Goal: Task Accomplishment & Management: Manage account settings

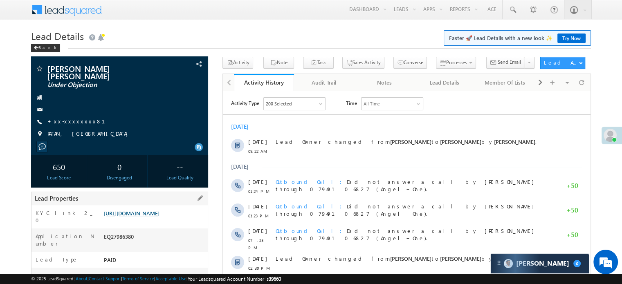
click at [159, 217] on link "https://angelbroking1-pk3em7sa.customui-test.leadsquared.com?leadId=f58e8c38-9f…" at bounding box center [132, 213] width 56 height 7
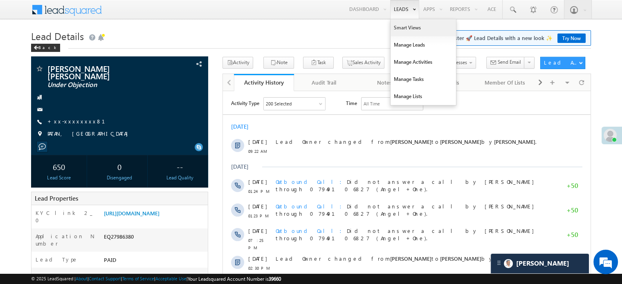
click at [402, 24] on link "Smart Views" at bounding box center [422, 27] width 65 height 17
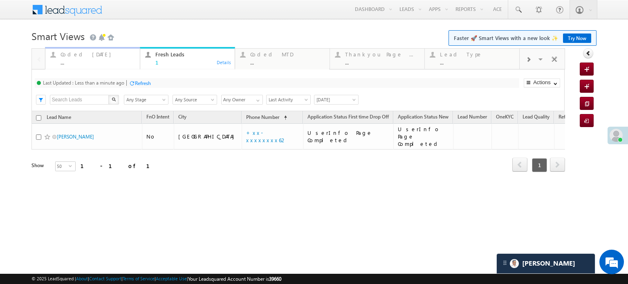
click at [78, 52] on div "Coded Today" at bounding box center [97, 54] width 74 height 7
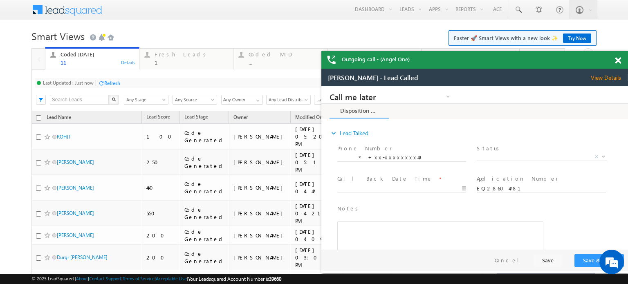
drag, startPoint x: 617, startPoint y: 59, endPoint x: 180, endPoint y: 1, distance: 441.0
click at [617, 59] on span at bounding box center [618, 60] width 6 height 7
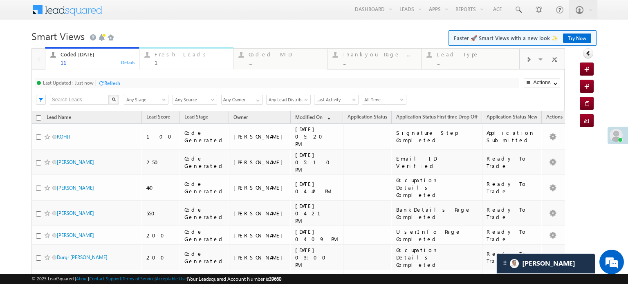
drag, startPoint x: 186, startPoint y: 56, endPoint x: 183, endPoint y: 59, distance: 4.7
click at [186, 56] on div "Fresh Leads" at bounding box center [191, 54] width 74 height 7
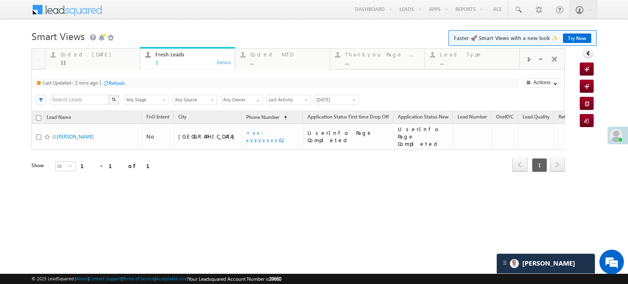
click at [111, 83] on div "Refresh" at bounding box center [117, 83] width 16 height 6
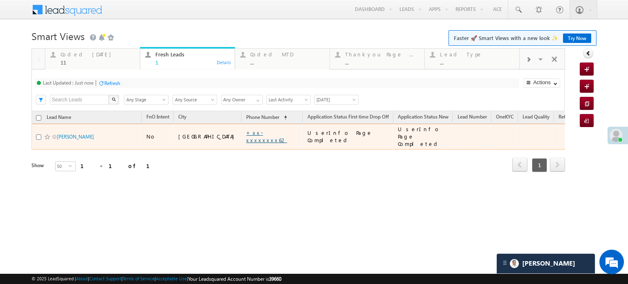
click at [246, 136] on link "+xx-xxxxxxxx62" at bounding box center [266, 136] width 41 height 14
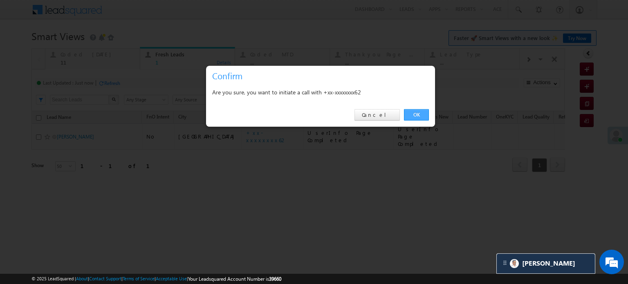
click at [408, 116] on link "OK" at bounding box center [416, 114] width 25 height 11
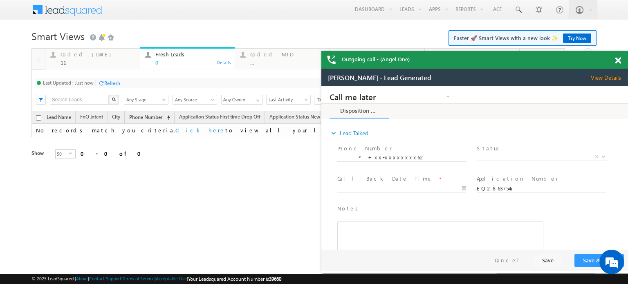
click at [615, 60] on span at bounding box center [618, 60] width 6 height 7
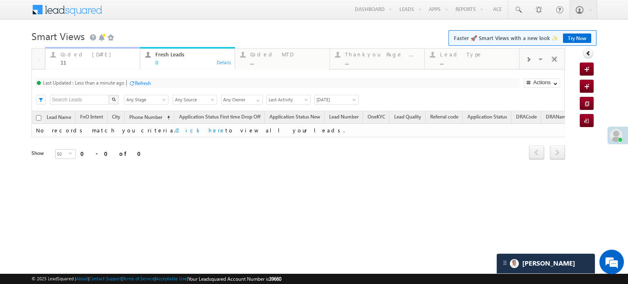
click at [64, 60] on div "11" at bounding box center [97, 62] width 74 height 6
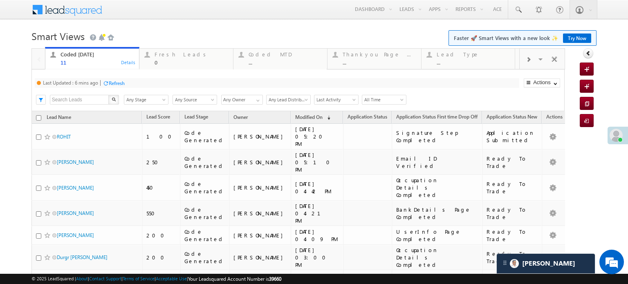
click at [117, 85] on div "Refresh" at bounding box center [117, 83] width 16 height 6
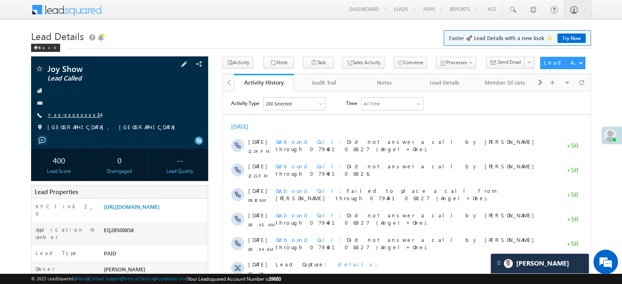
click at [69, 114] on link "+xx-xxxxxxxx34" at bounding box center [73, 114] width 53 height 7
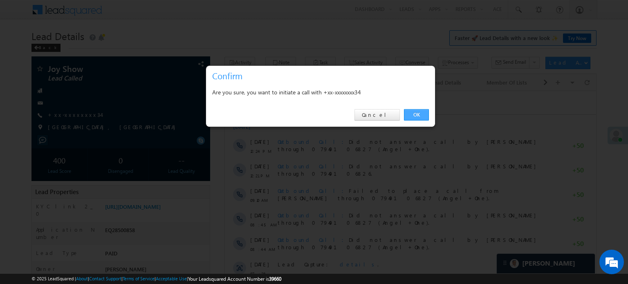
click at [418, 112] on link "OK" at bounding box center [416, 114] width 25 height 11
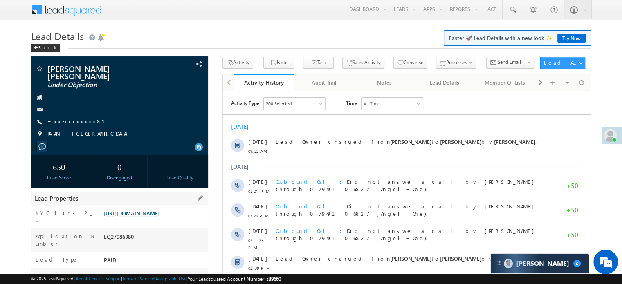
click at [159, 212] on link "https://angelbroking1-pk3em7sa.customui-test.leadsquared.com?leadId=f58e8c38-9f…" at bounding box center [132, 213] width 56 height 7
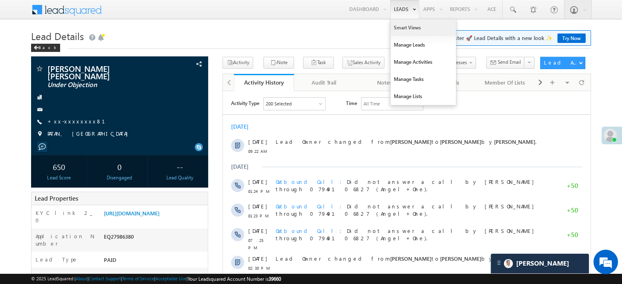
click at [397, 22] on link "Smart Views" at bounding box center [422, 27] width 65 height 17
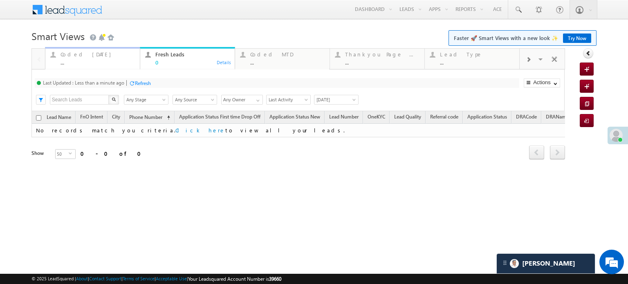
click at [100, 53] on div "Coded [DATE]" at bounding box center [97, 54] width 74 height 7
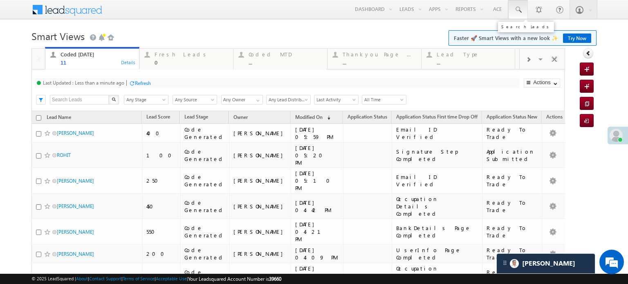
click at [514, 13] on span at bounding box center [518, 10] width 8 height 8
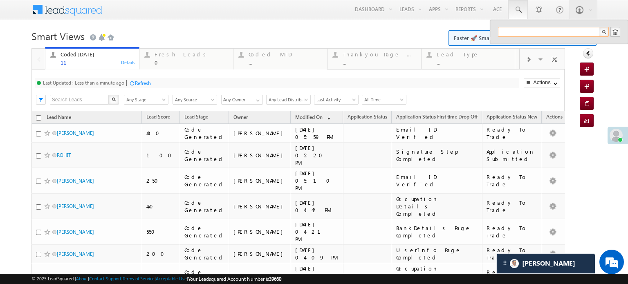
paste input "96626 42881"
click at [508, 34] on input "96626 42881" at bounding box center [553, 32] width 111 height 10
click at [512, 34] on input "96626 42881" at bounding box center [553, 32] width 111 height 10
click at [511, 34] on input "96626 42881" at bounding box center [553, 32] width 111 height 10
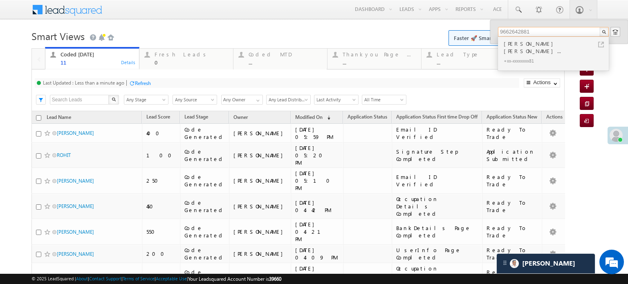
type input "9662642881"
click at [522, 47] on div "Yuvrajsinh Laxmansinh solan..." at bounding box center [557, 47] width 110 height 16
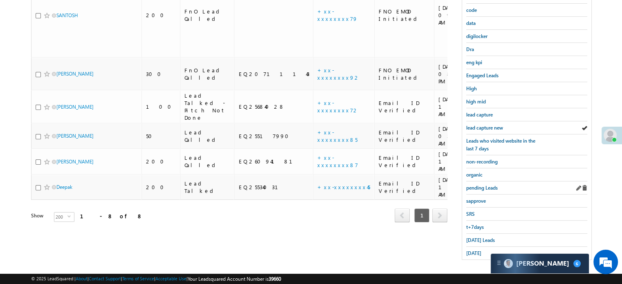
scroll to position [175, 0]
click at [478, 237] on span "[DATE] Leads" at bounding box center [480, 240] width 29 height 6
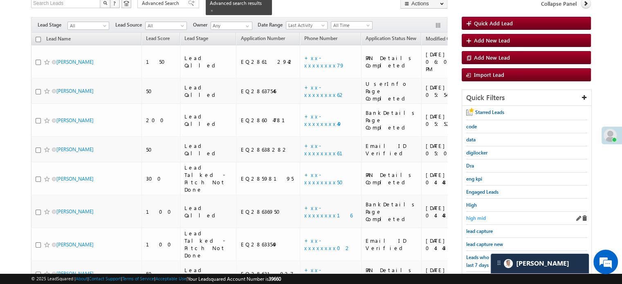
scroll to position [94, 0]
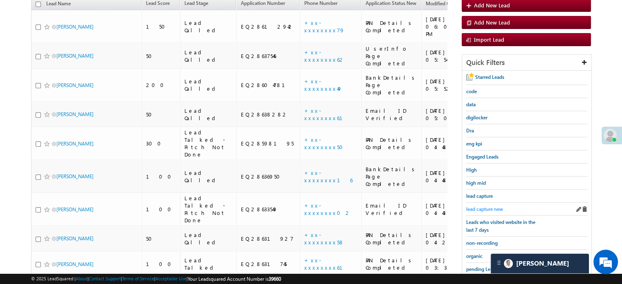
click at [476, 203] on div "lead capture new" at bounding box center [526, 209] width 121 height 13
click at [479, 205] on link "lead capture new" at bounding box center [484, 209] width 37 height 8
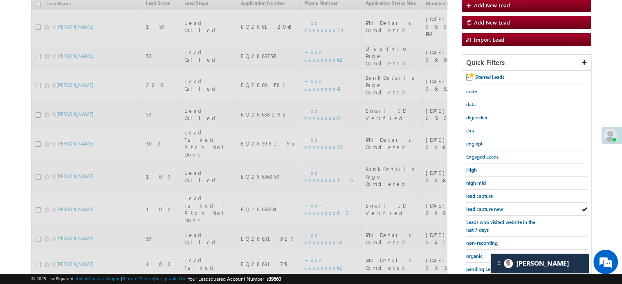
scroll to position [0, 0]
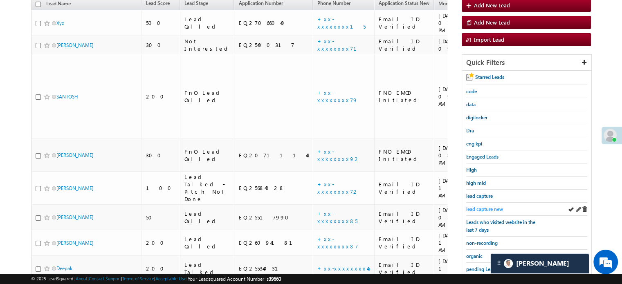
click at [474, 209] on span "lead capture new" at bounding box center [484, 209] width 37 height 6
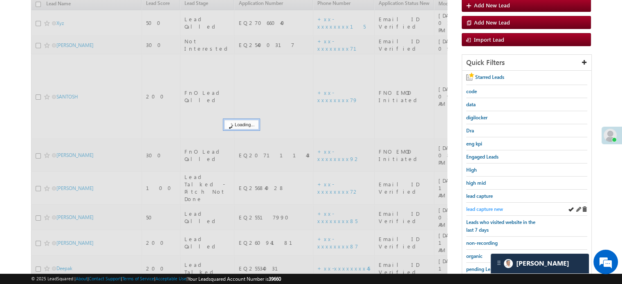
click at [470, 206] on span "lead capture new" at bounding box center [484, 209] width 37 height 6
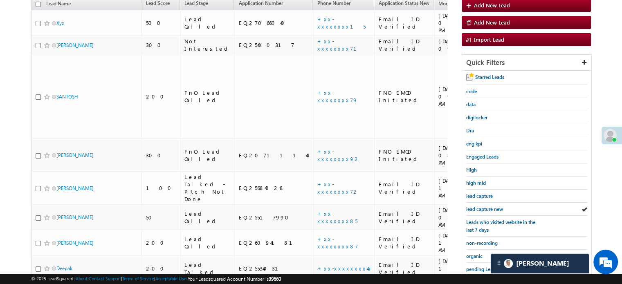
click at [344, 237] on div "Lead Name Lead Score Lead Stage Application Number Phone Number Application Sta…" at bounding box center [239, 157] width 416 height 319
drag, startPoint x: 462, startPoint y: 212, endPoint x: 476, endPoint y: 206, distance: 14.8
click at [463, 212] on div "Starred Leads code data digilocker Dra eng kpi Engaged Leads High high mid lead…" at bounding box center [526, 206] width 129 height 270
click at [476, 206] on span "lead capture new" at bounding box center [484, 209] width 37 height 6
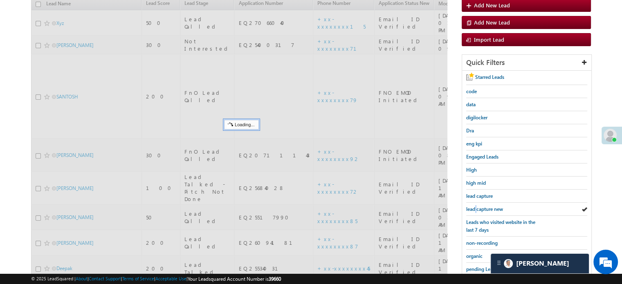
click at [476, 206] on span "lead capture new" at bounding box center [484, 209] width 37 height 6
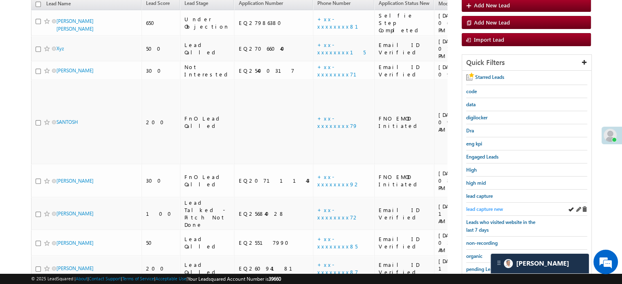
click at [479, 206] on span "lead capture new" at bounding box center [484, 209] width 37 height 6
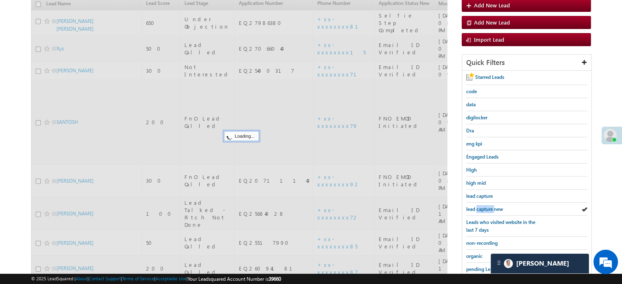
click at [479, 206] on span "lead capture new" at bounding box center [484, 209] width 37 height 6
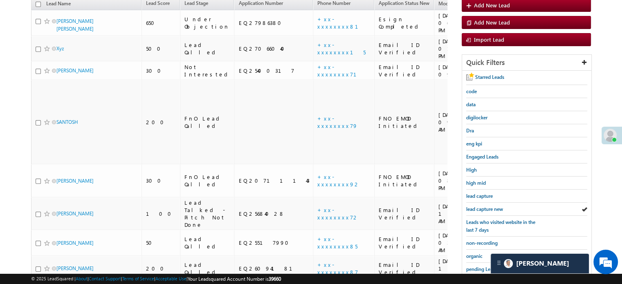
click at [479, 206] on span "lead capture new" at bounding box center [484, 209] width 37 height 6
click at [490, 208] on span "lead capture new" at bounding box center [484, 209] width 37 height 6
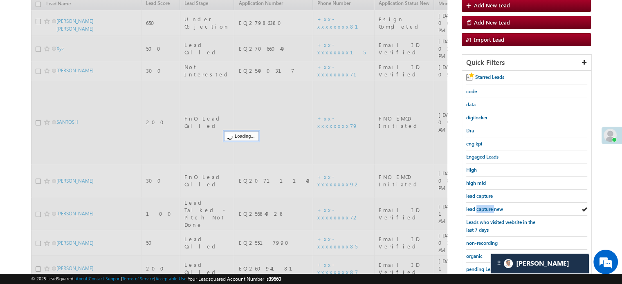
click at [490, 208] on span "lead capture new" at bounding box center [484, 209] width 37 height 6
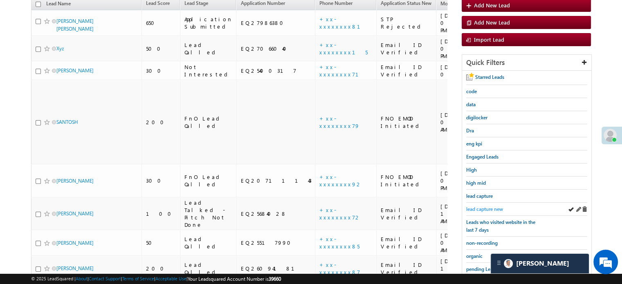
click at [489, 208] on span "lead capture new" at bounding box center [484, 209] width 37 height 6
click at [476, 206] on span "lead capture new" at bounding box center [484, 209] width 37 height 6
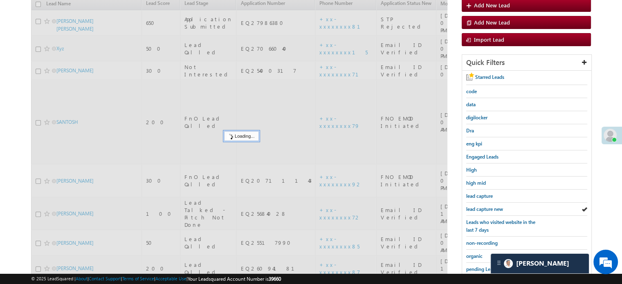
click at [476, 206] on span "lead capture new" at bounding box center [484, 209] width 37 height 6
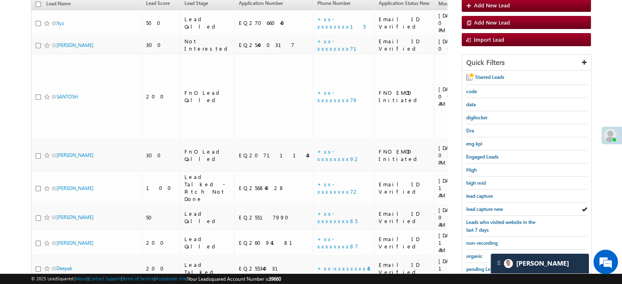
click at [476, 206] on span "lead capture new" at bounding box center [484, 209] width 37 height 6
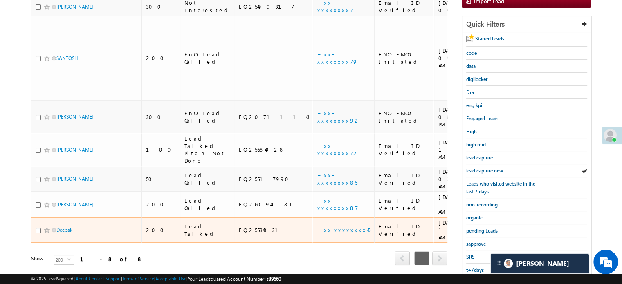
scroll to position [175, 0]
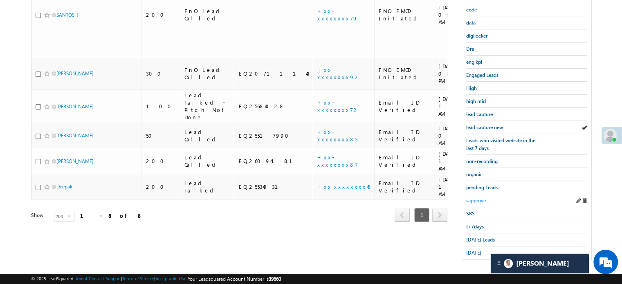
click at [483, 197] on span "sapprove" at bounding box center [476, 200] width 20 height 6
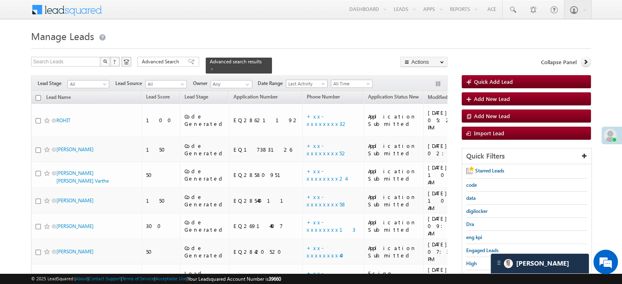
scroll to position [82, 0]
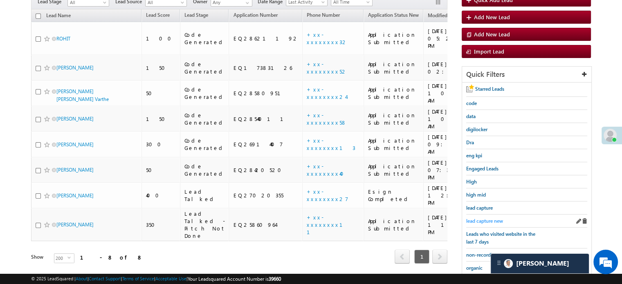
click at [485, 219] on span "lead capture new" at bounding box center [484, 221] width 37 height 6
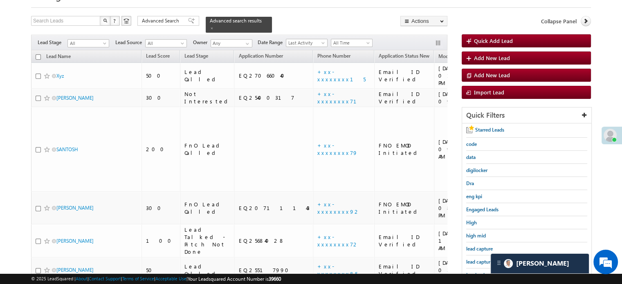
scroll to position [41, 0]
click at [480, 259] on span "lead capture new" at bounding box center [484, 262] width 37 height 6
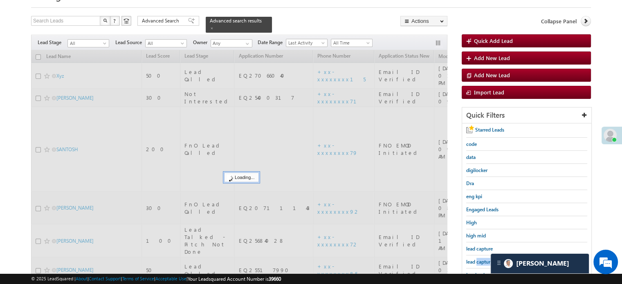
click at [480, 259] on span "lead capture new" at bounding box center [484, 262] width 37 height 6
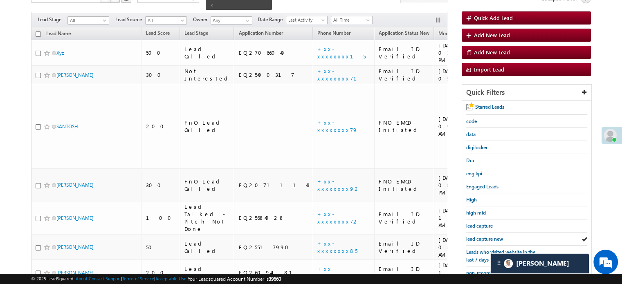
scroll to position [82, 0]
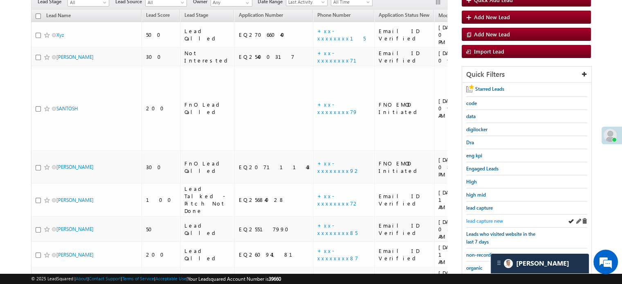
click at [485, 218] on span "lead capture new" at bounding box center [484, 221] width 37 height 6
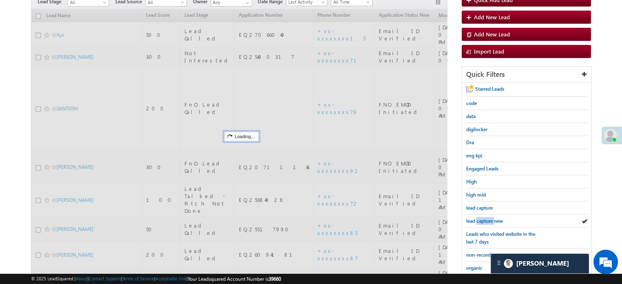
click at [485, 218] on span "lead capture new" at bounding box center [484, 221] width 37 height 6
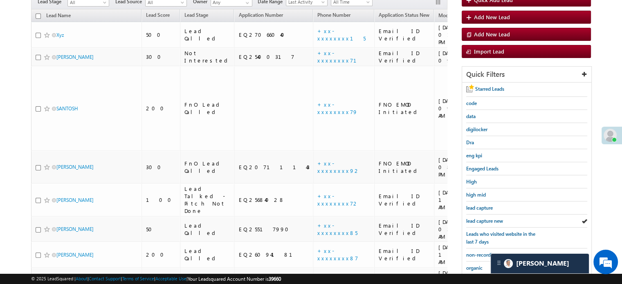
click at [485, 218] on span "lead capture new" at bounding box center [484, 221] width 37 height 6
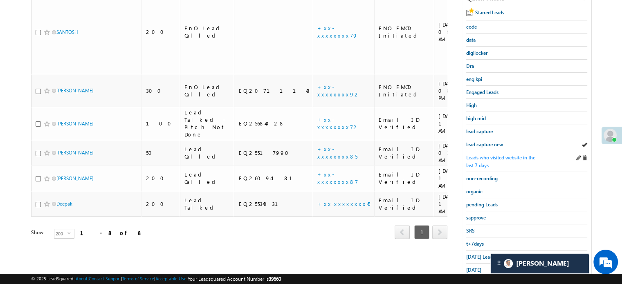
scroll to position [163, 0]
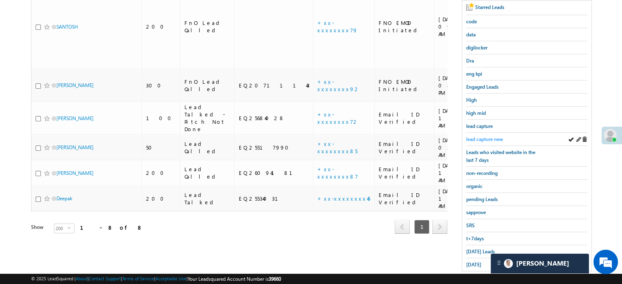
click at [485, 138] on span "lead capture new" at bounding box center [484, 139] width 37 height 6
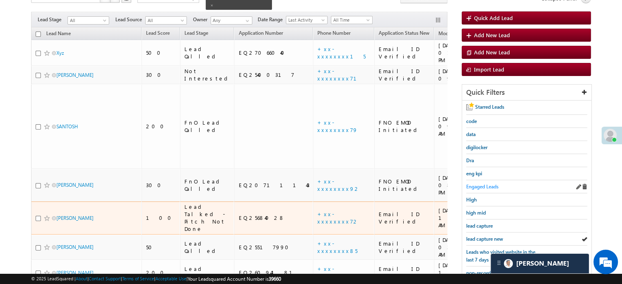
scroll to position [82, 0]
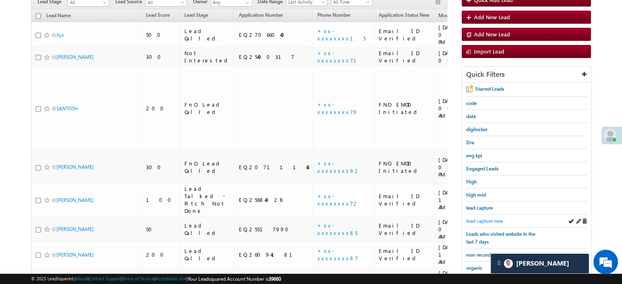
click at [487, 218] on span "lead capture new" at bounding box center [484, 221] width 37 height 6
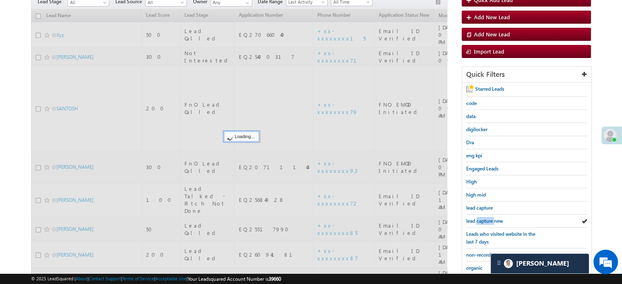
click at [487, 218] on span "lead capture new" at bounding box center [484, 221] width 37 height 6
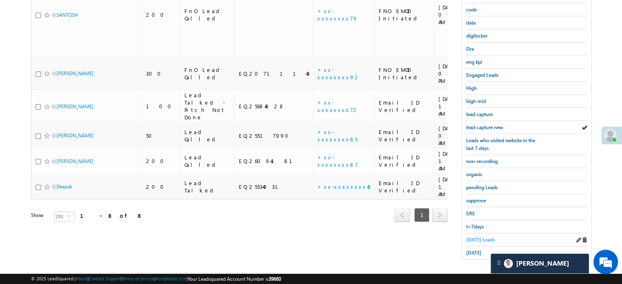
click at [477, 237] on span "Today's Leads" at bounding box center [480, 240] width 29 height 6
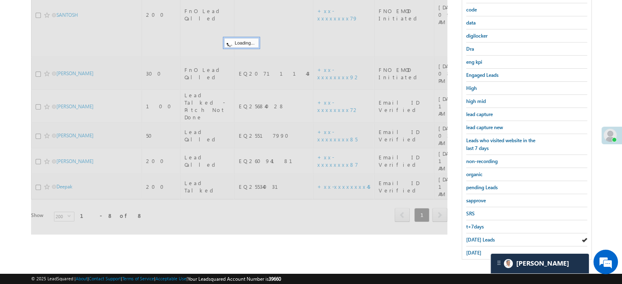
scroll to position [94, 0]
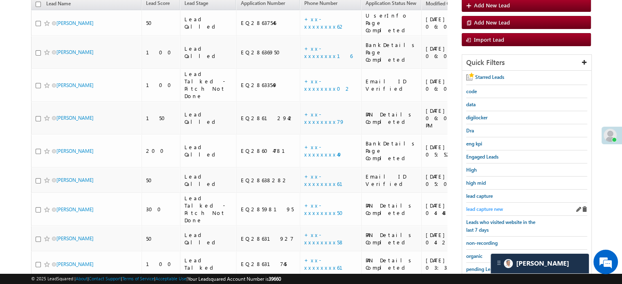
click at [487, 209] on span "lead capture new" at bounding box center [484, 209] width 37 height 6
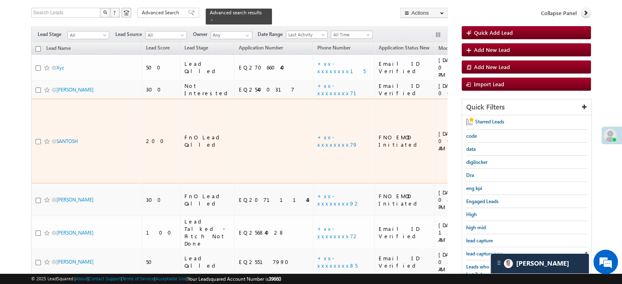
scroll to position [82, 0]
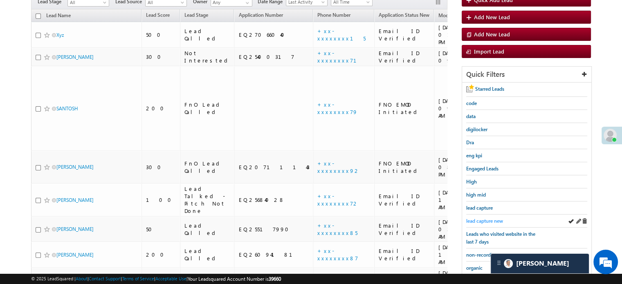
click at [478, 218] on span "lead capture new" at bounding box center [484, 221] width 37 height 6
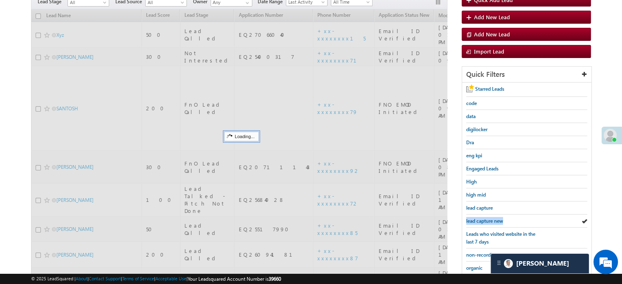
click at [478, 218] on span "lead capture new" at bounding box center [484, 221] width 37 height 6
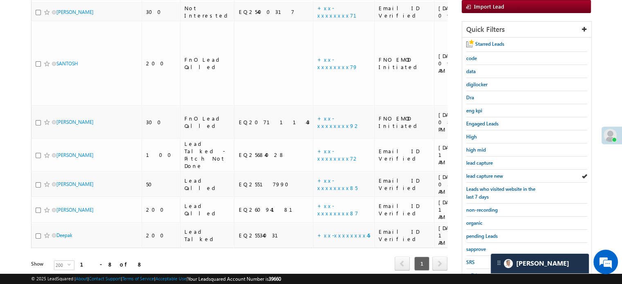
scroll to position [175, 0]
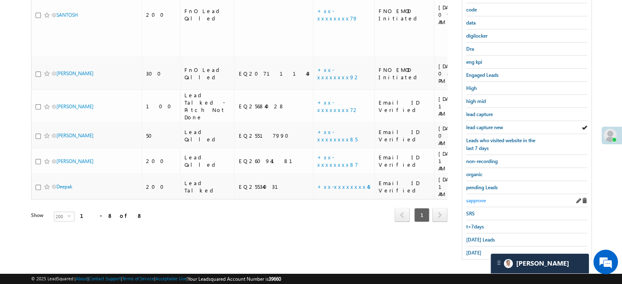
click at [476, 197] on span "sapprove" at bounding box center [476, 200] width 20 height 6
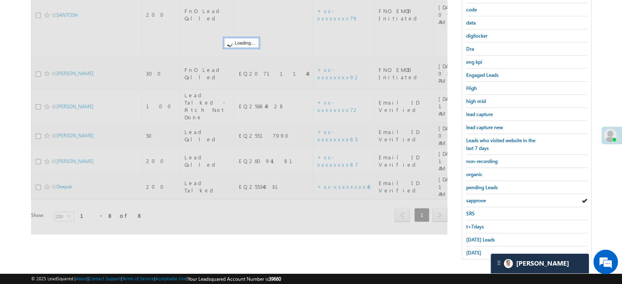
scroll to position [94, 0]
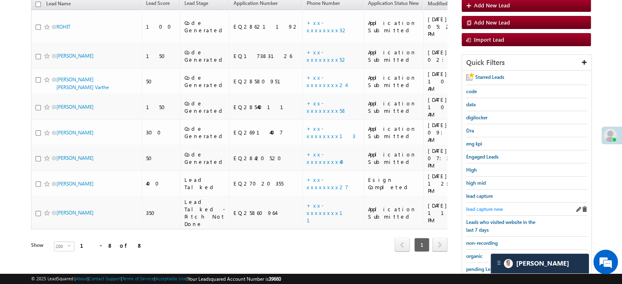
click at [480, 206] on span "lead capture new" at bounding box center [484, 209] width 37 height 6
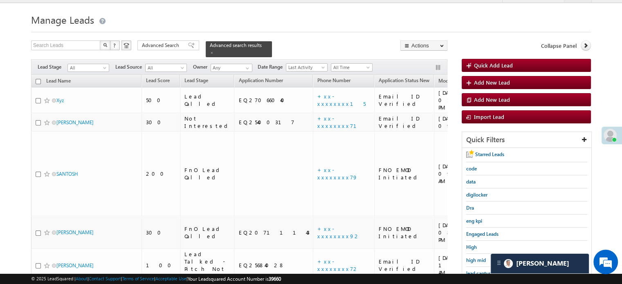
scroll to position [12, 0]
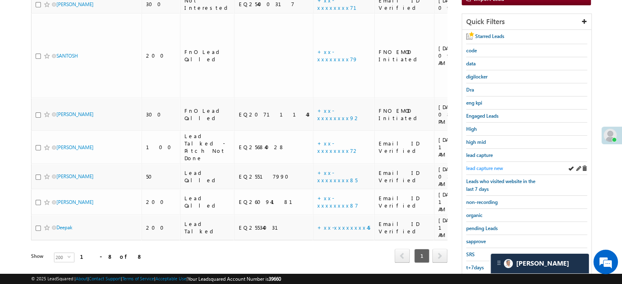
click at [480, 165] on span "lead capture new" at bounding box center [484, 168] width 37 height 6
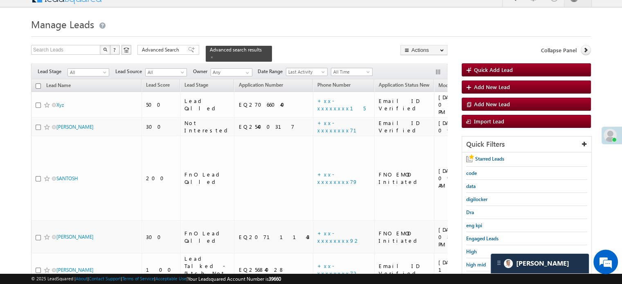
scroll to position [175, 0]
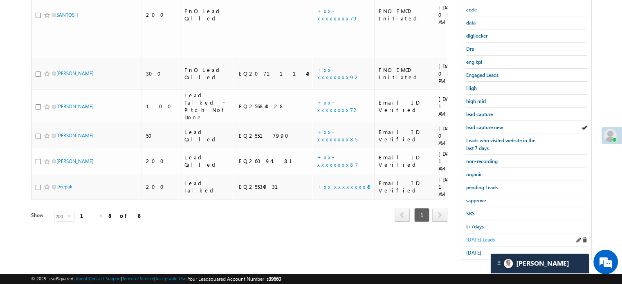
click at [481, 238] on span "Today's Leads" at bounding box center [480, 240] width 29 height 6
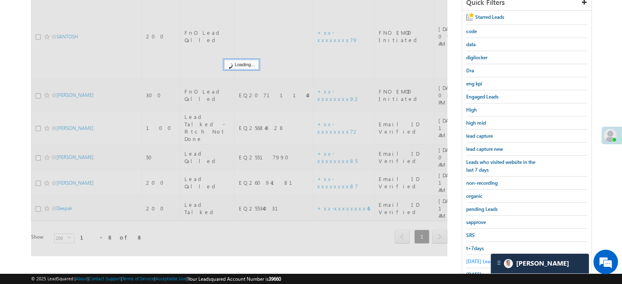
scroll to position [134, 0]
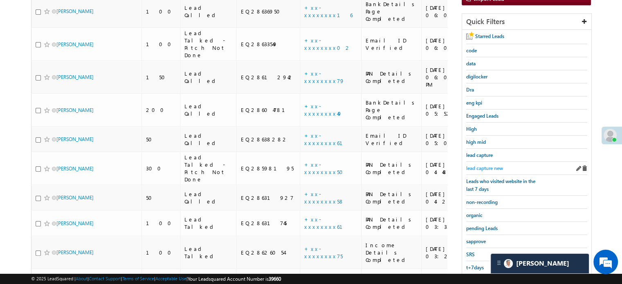
click at [487, 166] on span "lead capture new" at bounding box center [484, 168] width 37 height 6
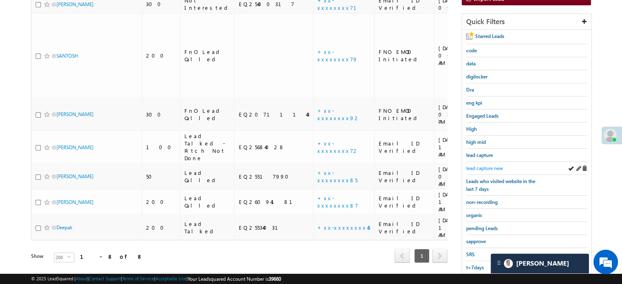
click at [483, 165] on span "lead capture new" at bounding box center [484, 168] width 37 height 6
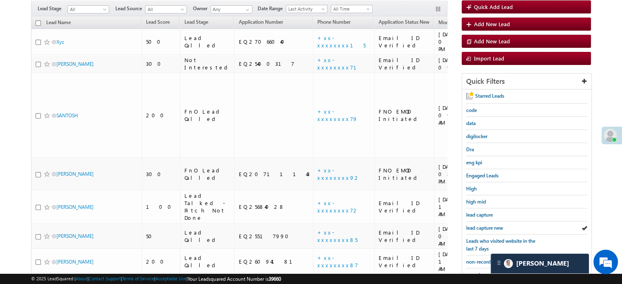
scroll to position [175, 0]
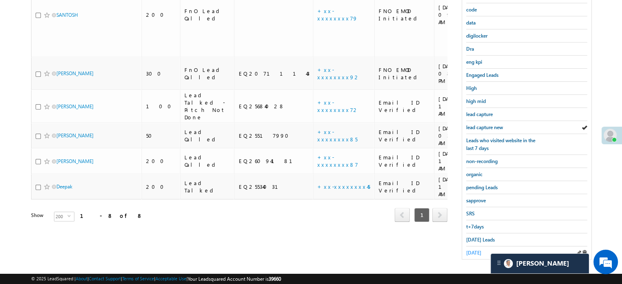
click at [472, 252] on link "yesterday" at bounding box center [473, 253] width 15 height 8
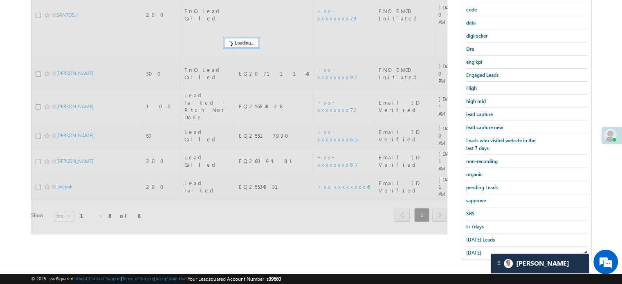
scroll to position [94, 0]
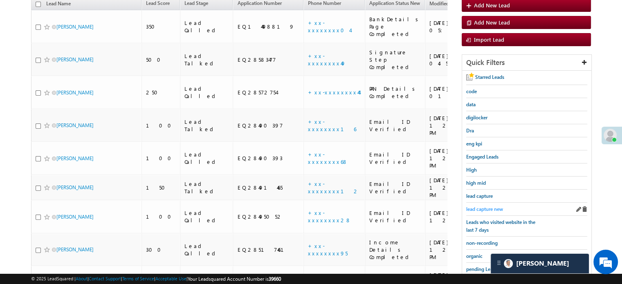
click at [492, 203] on div "lead capture new" at bounding box center [526, 209] width 121 height 13
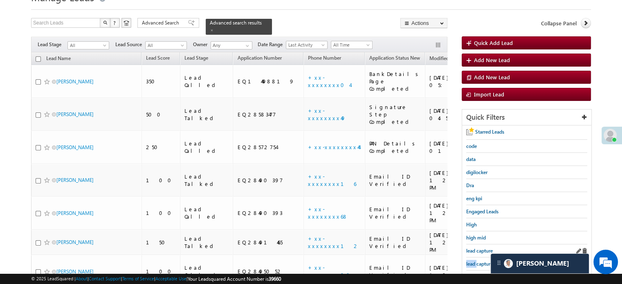
scroll to position [53, 0]
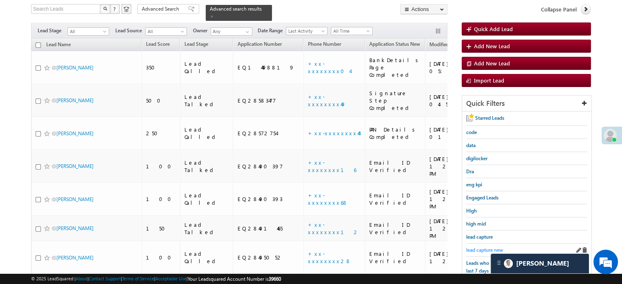
click at [483, 247] on span "lead capture new" at bounding box center [484, 250] width 37 height 6
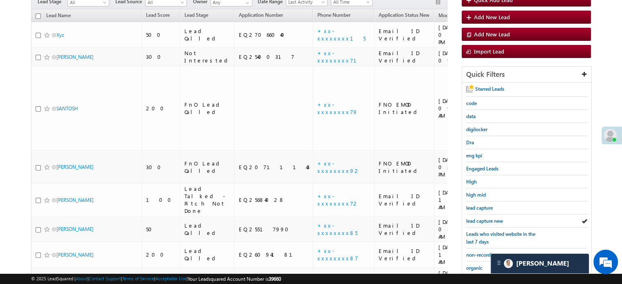
scroll to position [175, 0]
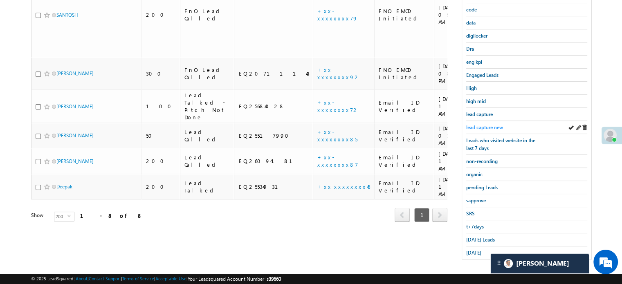
click at [473, 124] on span "lead capture new" at bounding box center [484, 127] width 37 height 6
click at [474, 237] on span "Today's Leads" at bounding box center [480, 240] width 29 height 6
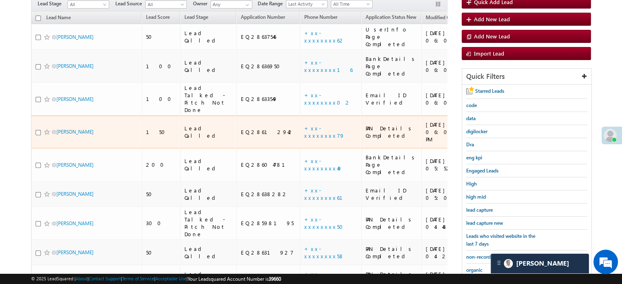
scroll to position [94, 0]
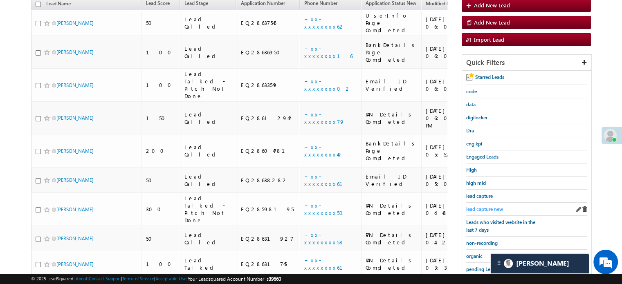
click at [478, 206] on span "lead capture new" at bounding box center [484, 209] width 37 height 6
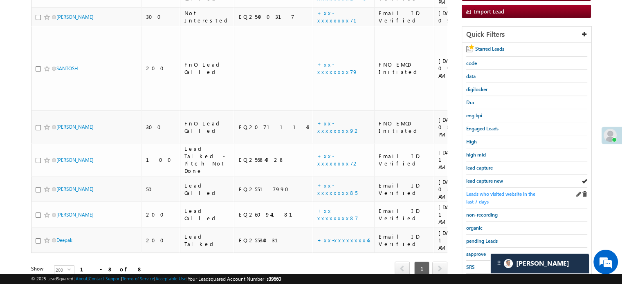
scroll to position [175, 0]
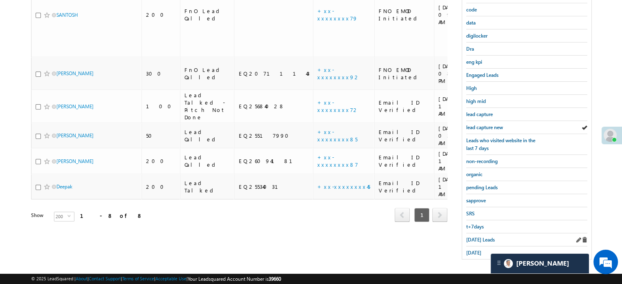
click at [474, 233] on div "Today's Leads" at bounding box center [526, 239] width 121 height 13
click at [476, 236] on link "Today's Leads" at bounding box center [480, 240] width 29 height 8
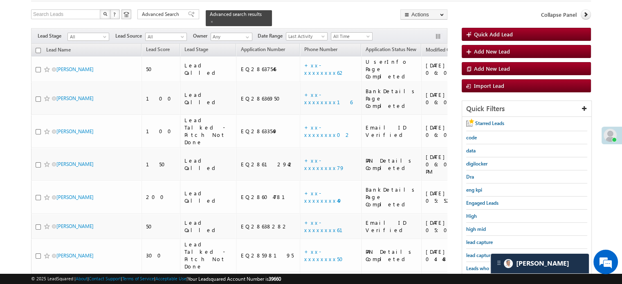
scroll to position [82, 0]
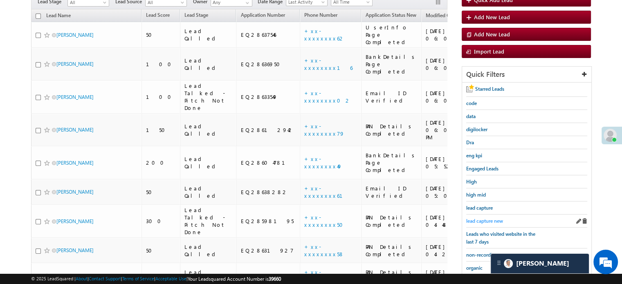
click at [485, 217] on link "lead capture new" at bounding box center [484, 221] width 37 height 8
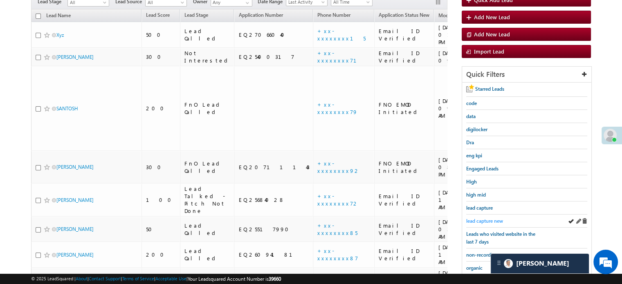
click at [484, 218] on span "lead capture new" at bounding box center [484, 221] width 37 height 6
click at [482, 218] on span "lead capture new" at bounding box center [484, 221] width 37 height 6
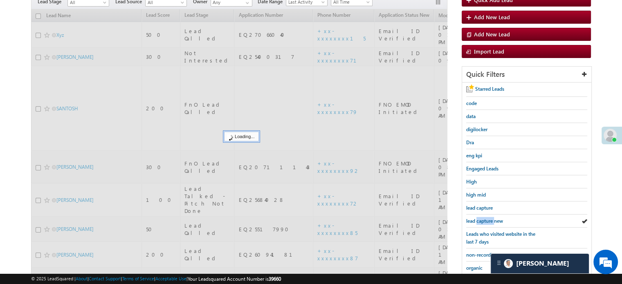
click at [482, 218] on span "lead capture new" at bounding box center [484, 221] width 37 height 6
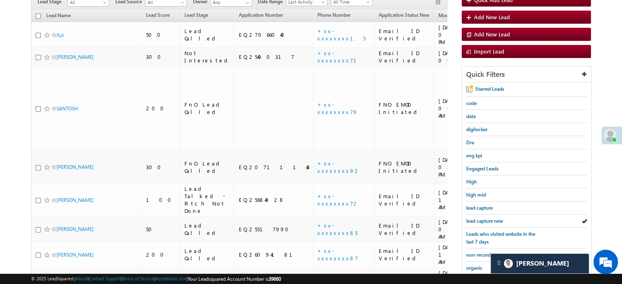
scroll to position [175, 0]
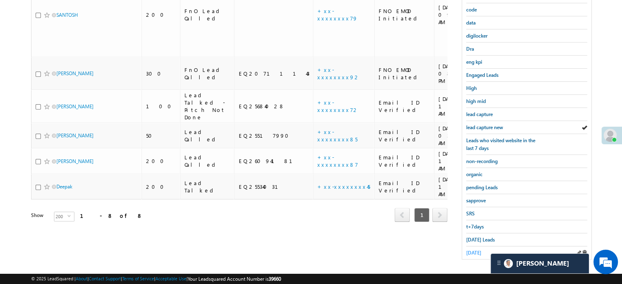
click at [481, 250] on span "yesterday" at bounding box center [473, 253] width 15 height 6
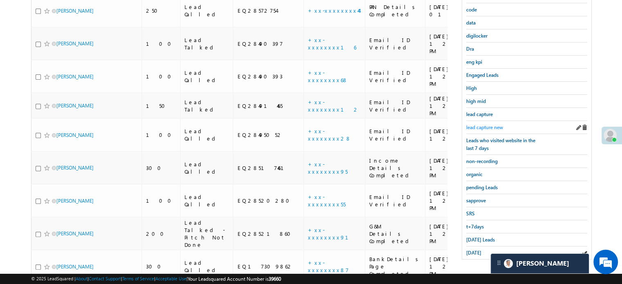
click at [490, 125] on span "lead capture new" at bounding box center [484, 127] width 37 height 6
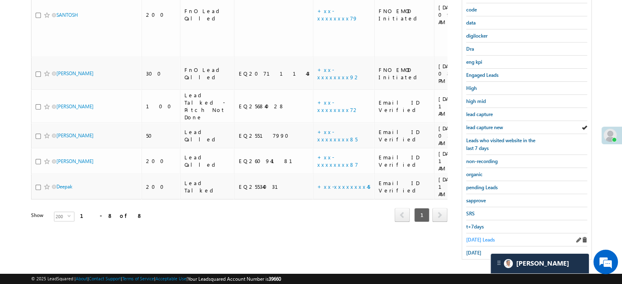
click at [470, 238] on span "Today's Leads" at bounding box center [480, 240] width 29 height 6
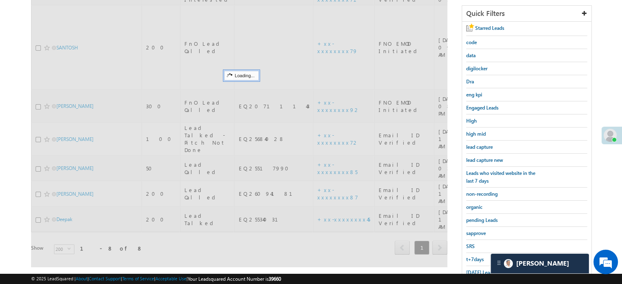
scroll to position [94, 0]
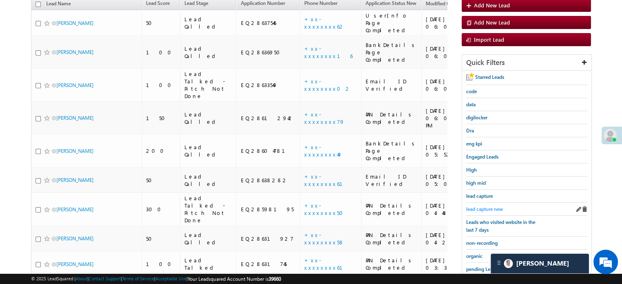
click at [477, 206] on span "lead capture new" at bounding box center [484, 209] width 37 height 6
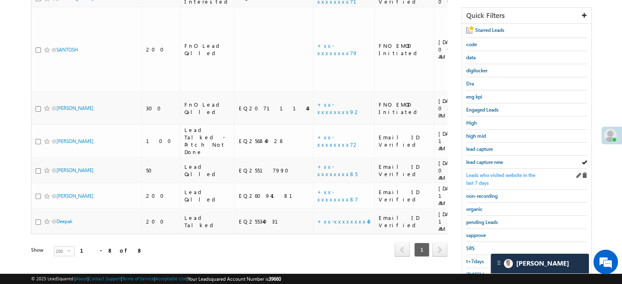
scroll to position [175, 0]
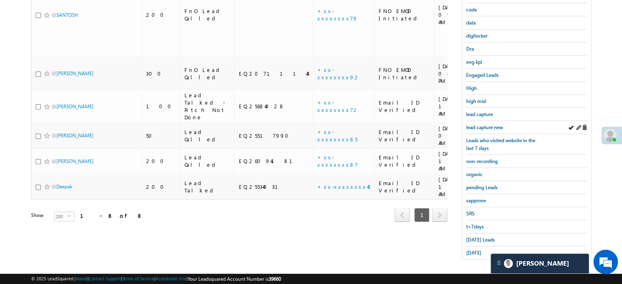
click at [482, 121] on div "lead capture new" at bounding box center [526, 127] width 121 height 13
click at [485, 127] on span "lead capture new" at bounding box center [484, 127] width 37 height 6
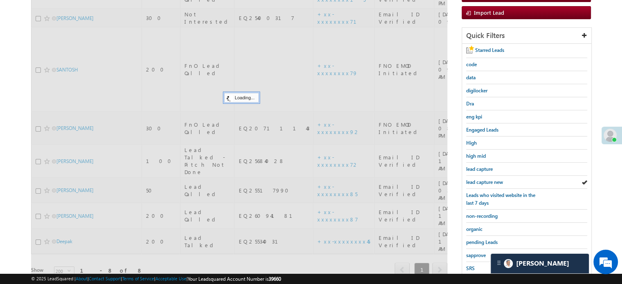
scroll to position [53, 0]
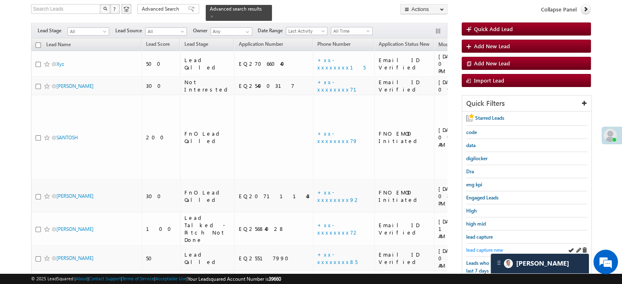
click at [478, 247] on span "lead capture new" at bounding box center [484, 250] width 37 height 6
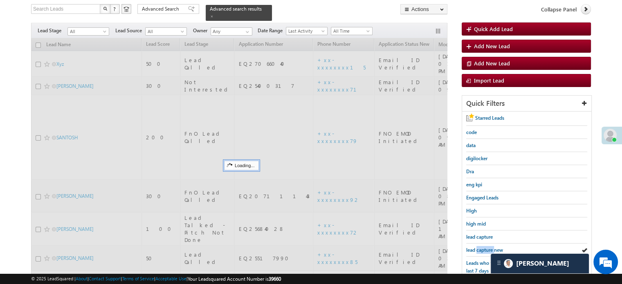
click at [478, 247] on span "lead capture new" at bounding box center [484, 250] width 37 height 6
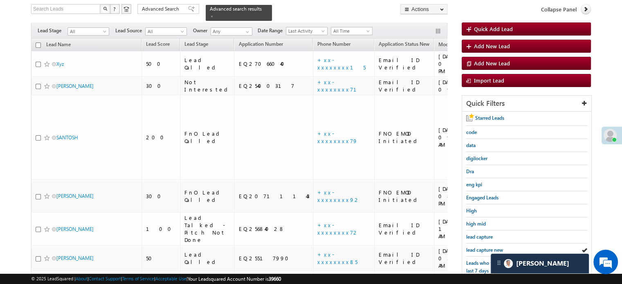
click at [478, 247] on span "lead capture new" at bounding box center [484, 250] width 37 height 6
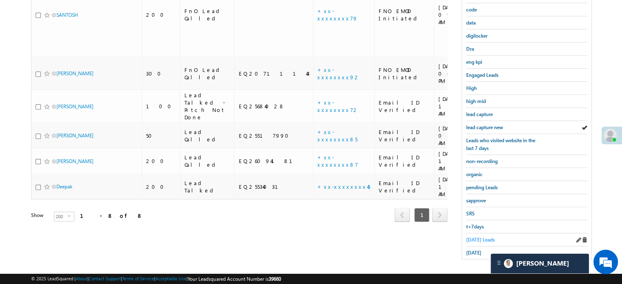
click at [473, 237] on span "Today's Leads" at bounding box center [480, 240] width 29 height 6
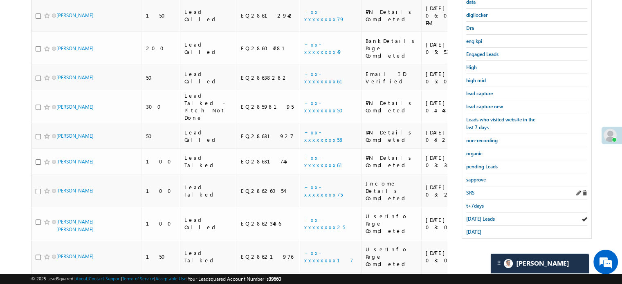
scroll to position [111, 0]
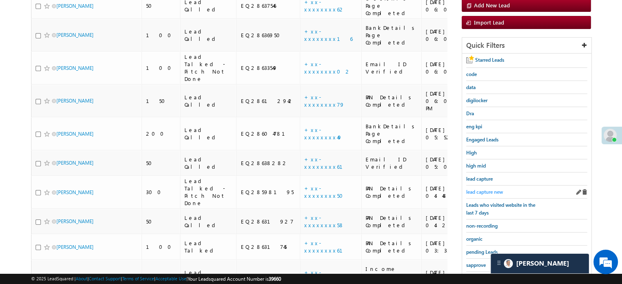
click at [473, 189] on span "lead capture new" at bounding box center [484, 192] width 37 height 6
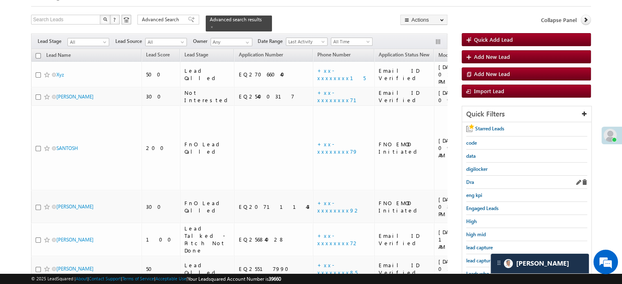
scroll to position [82, 0]
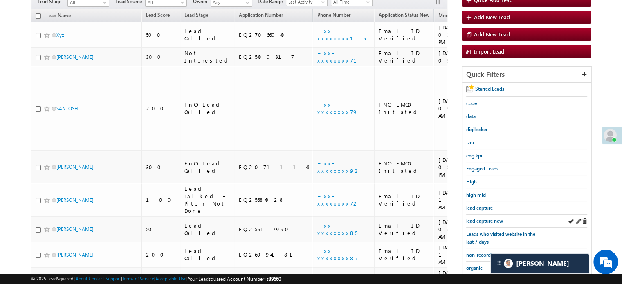
click at [487, 215] on div "lead capture new" at bounding box center [526, 221] width 121 height 13
click at [487, 218] on span "lead capture new" at bounding box center [484, 221] width 37 height 6
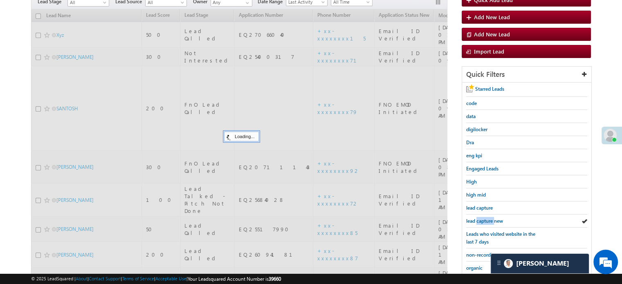
click at [487, 218] on span "lead capture new" at bounding box center [484, 221] width 37 height 6
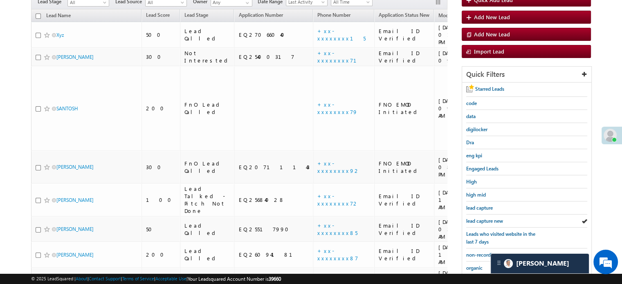
click at [487, 218] on span "lead capture new" at bounding box center [484, 221] width 37 height 6
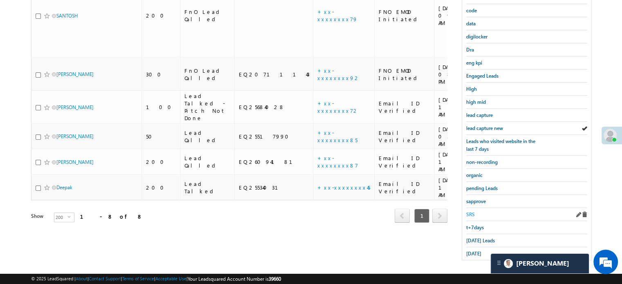
scroll to position [175, 0]
click at [474, 228] on div "t+7days" at bounding box center [526, 226] width 121 height 13
click at [473, 238] on span "Today's Leads" at bounding box center [480, 240] width 29 height 6
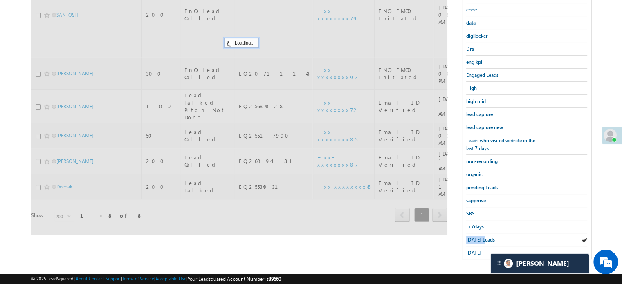
click at [473, 238] on span "Today's Leads" at bounding box center [480, 240] width 29 height 6
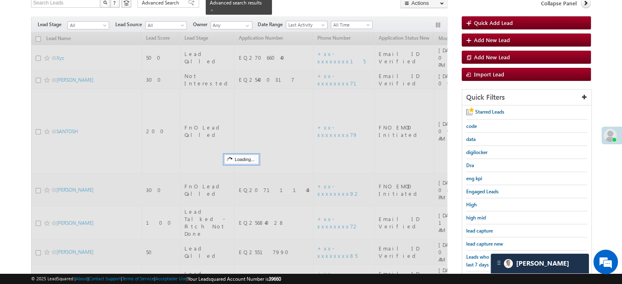
scroll to position [53, 0]
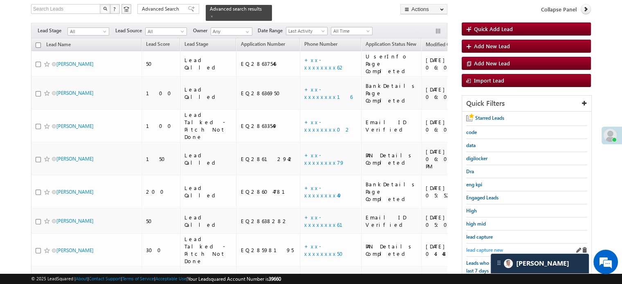
click at [481, 247] on span "lead capture new" at bounding box center [484, 250] width 37 height 6
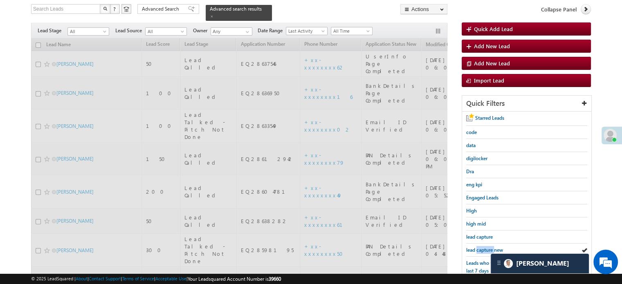
click at [481, 247] on span "lead capture new" at bounding box center [484, 250] width 37 height 6
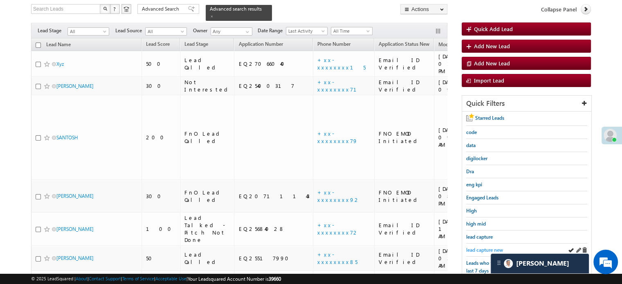
click at [485, 247] on span "lead capture new" at bounding box center [484, 250] width 37 height 6
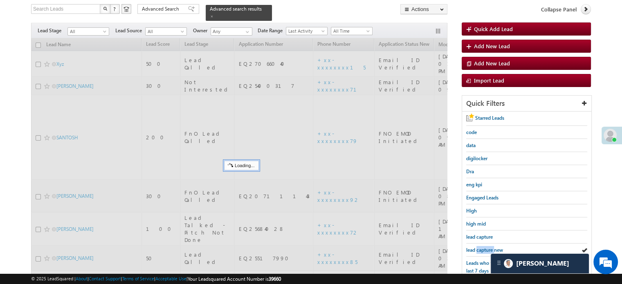
click at [485, 247] on span "lead capture new" at bounding box center [484, 250] width 37 height 6
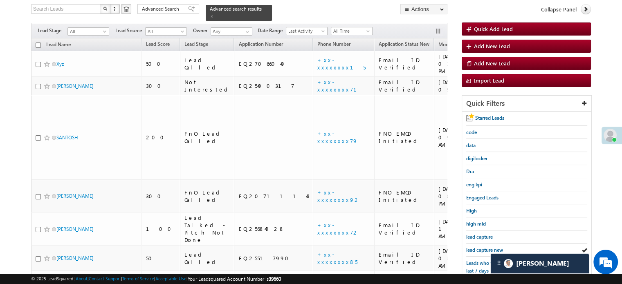
click at [485, 247] on span "lead capture new" at bounding box center [484, 250] width 37 height 6
click at [474, 251] on link "lead capture new" at bounding box center [484, 250] width 37 height 8
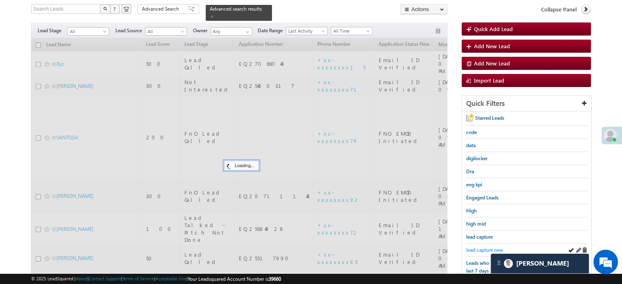
click at [481, 249] on span "lead capture new" at bounding box center [484, 250] width 37 height 6
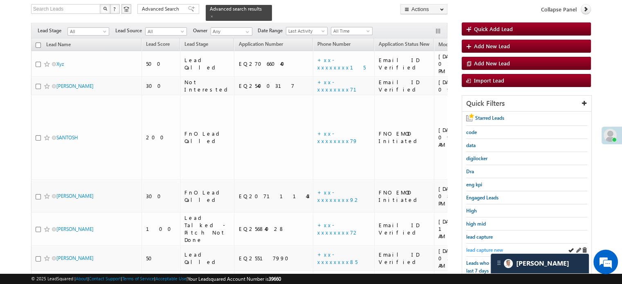
click at [492, 248] on span "lead capture new" at bounding box center [484, 250] width 37 height 6
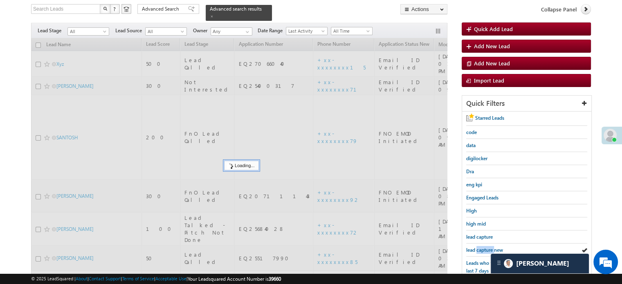
click at [492, 248] on span "lead capture new" at bounding box center [484, 250] width 37 height 6
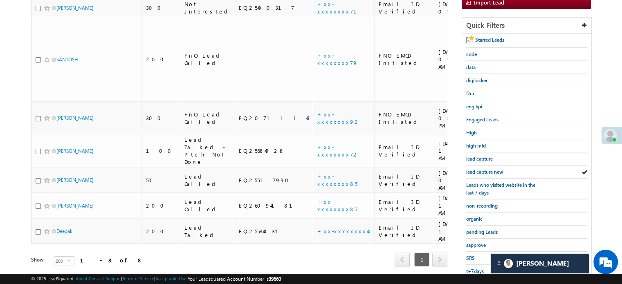
scroll to position [175, 0]
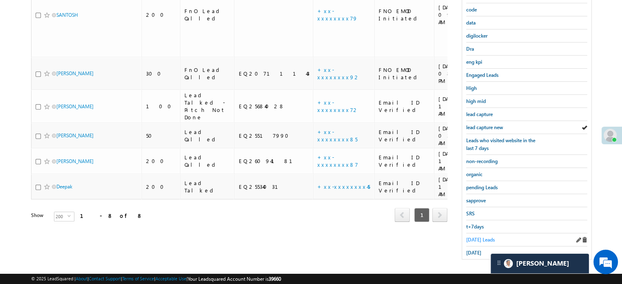
click at [475, 237] on span "Today's Leads" at bounding box center [480, 240] width 29 height 6
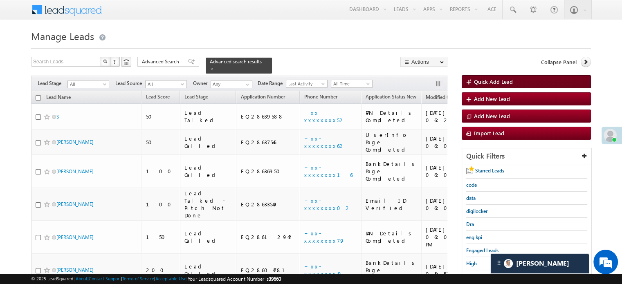
scroll to position [163, 0]
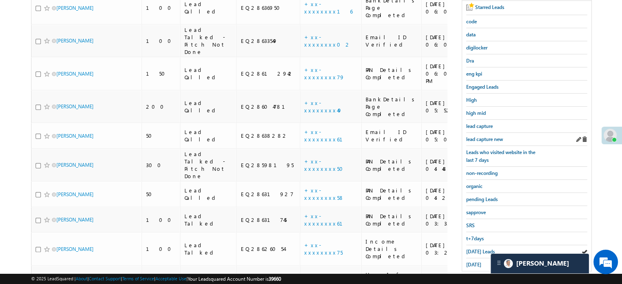
click at [499, 133] on div "lead capture new" at bounding box center [526, 139] width 121 height 13
click at [497, 133] on div "lead capture new" at bounding box center [526, 139] width 121 height 13
click at [495, 136] on span "lead capture new" at bounding box center [484, 139] width 37 height 6
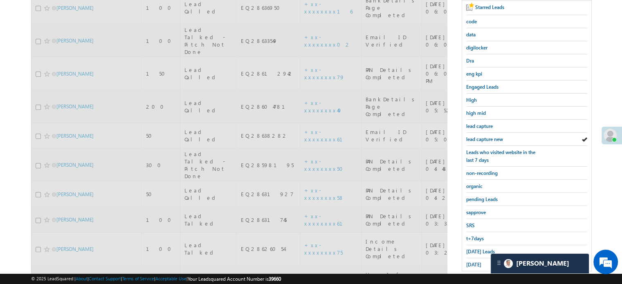
click at [495, 136] on span "lead capture new" at bounding box center [484, 139] width 37 height 6
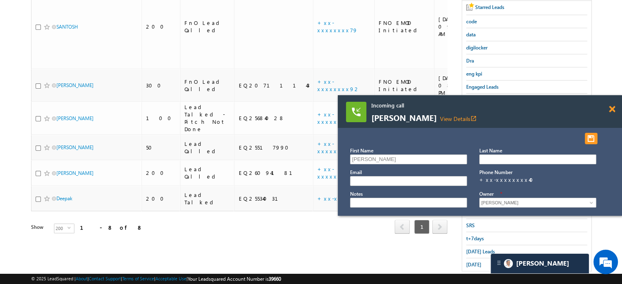
click at [611, 108] on span at bounding box center [611, 109] width 6 height 7
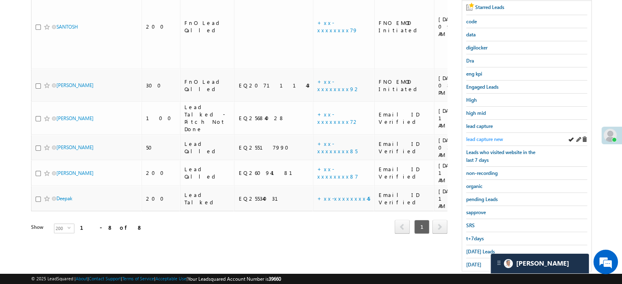
click at [482, 138] on span "lead capture new" at bounding box center [484, 139] width 37 height 6
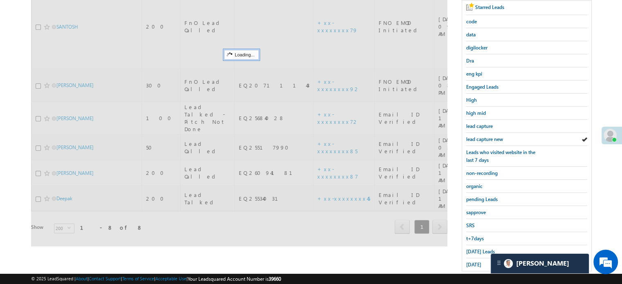
click at [482, 138] on span "lead capture new" at bounding box center [484, 139] width 37 height 6
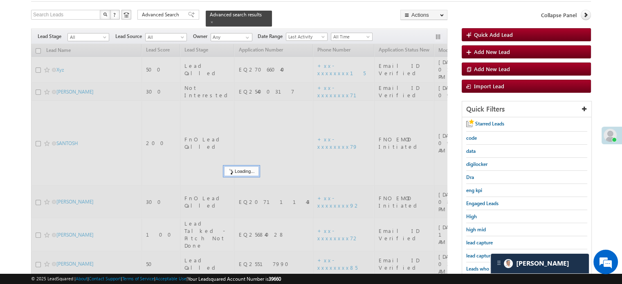
scroll to position [41, 0]
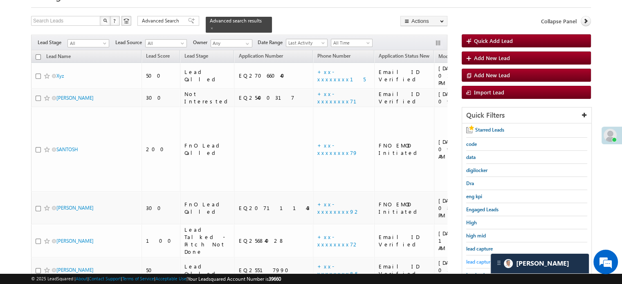
click at [485, 258] on link "lead capture new" at bounding box center [484, 262] width 37 height 8
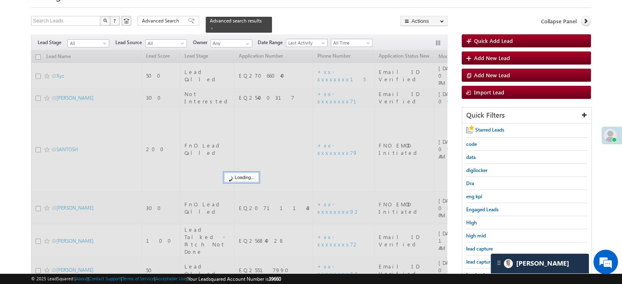
click at [485, 258] on link "lead capture new" at bounding box center [484, 262] width 37 height 8
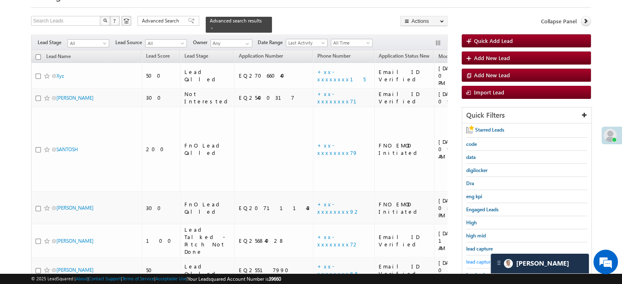
click at [470, 259] on span "lead capture new" at bounding box center [484, 262] width 37 height 6
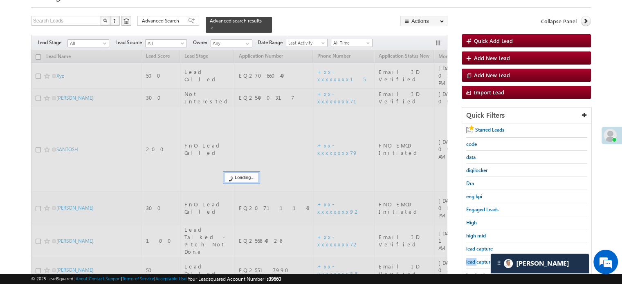
click at [470, 259] on span "lead capture new" at bounding box center [484, 262] width 37 height 6
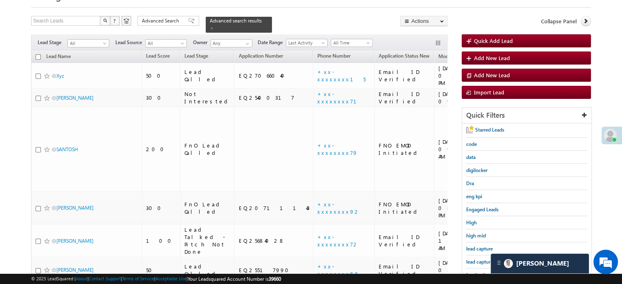
click at [470, 259] on span "lead capture new" at bounding box center [484, 262] width 37 height 6
click at [485, 258] on link "lead capture new" at bounding box center [484, 262] width 37 height 8
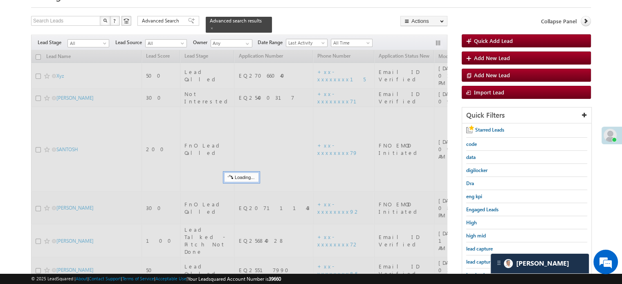
click at [485, 258] on link "lead capture new" at bounding box center [484, 262] width 37 height 8
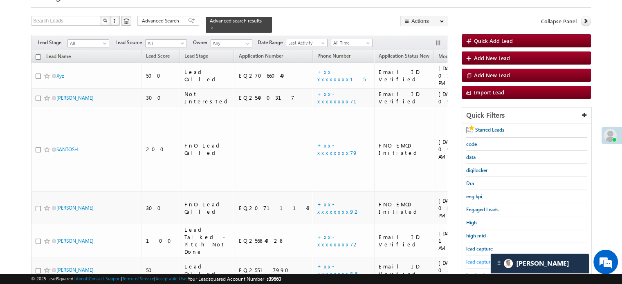
click at [477, 259] on span "lead capture new" at bounding box center [484, 262] width 37 height 6
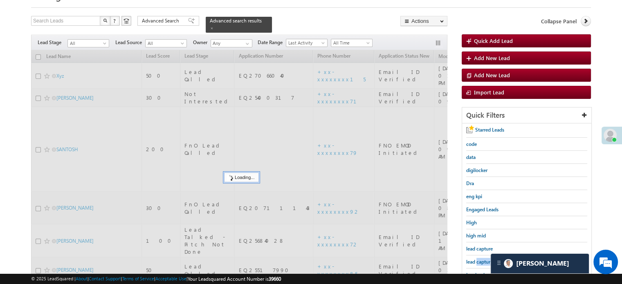
click at [477, 259] on span "lead capture new" at bounding box center [484, 262] width 37 height 6
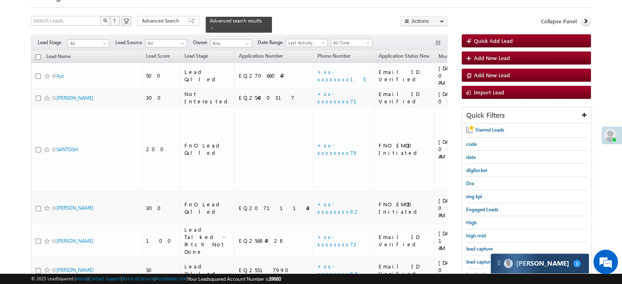
click at [517, 268] on div "Carter 1" at bounding box center [539, 264] width 98 height 20
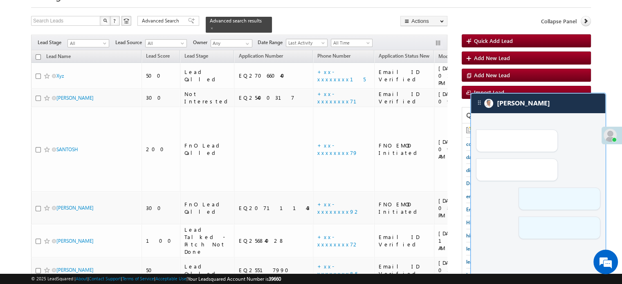
click at [545, 115] on div at bounding box center [538, 176] width 134 height 127
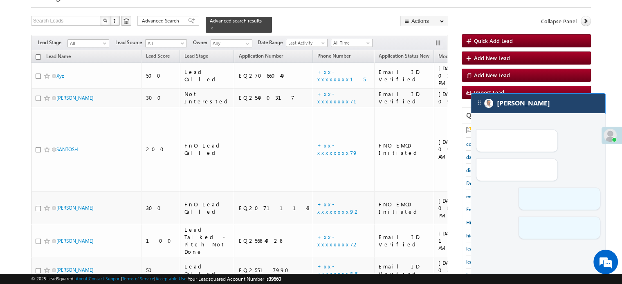
click at [550, 110] on div "[PERSON_NAME]" at bounding box center [538, 104] width 134 height 20
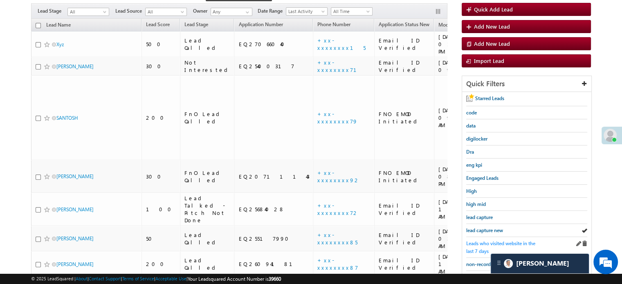
scroll to position [82, 0]
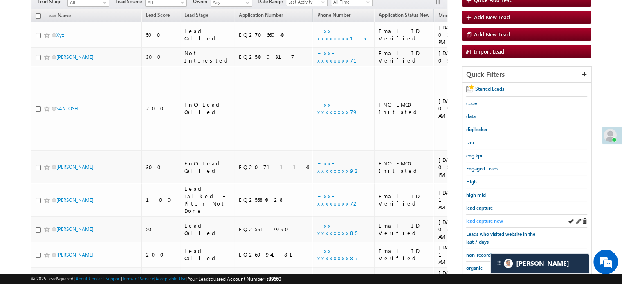
click at [486, 218] on span "lead capture new" at bounding box center [484, 221] width 37 height 6
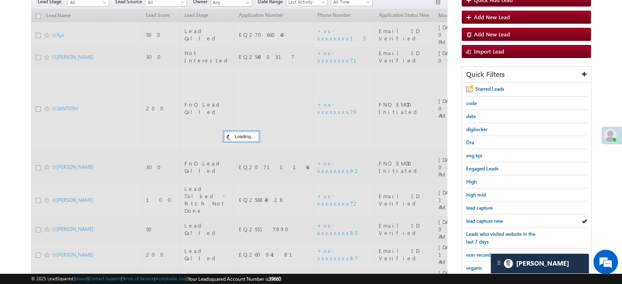
click at [486, 218] on span "lead capture new" at bounding box center [484, 221] width 37 height 6
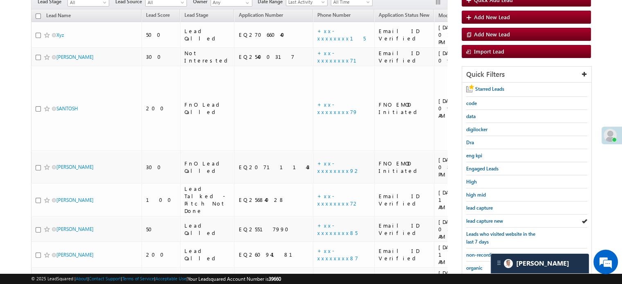
scroll to position [175, 0]
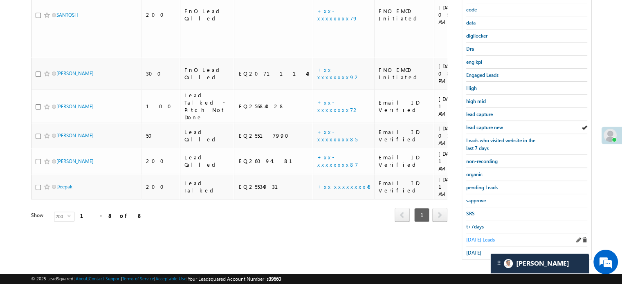
click at [478, 238] on span "Today's Leads" at bounding box center [480, 240] width 29 height 6
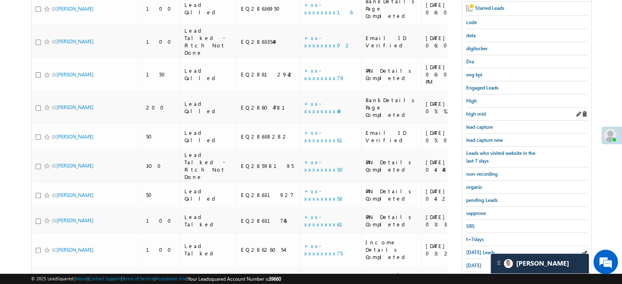
scroll to position [94, 0]
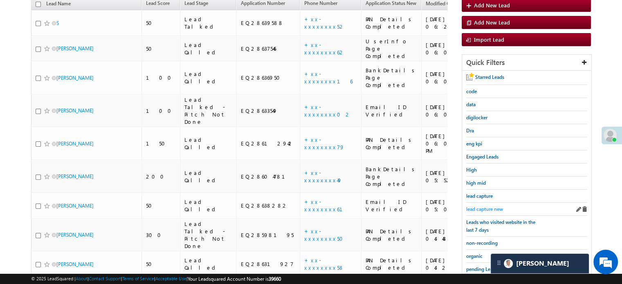
click at [487, 206] on span "lead capture new" at bounding box center [484, 209] width 37 height 6
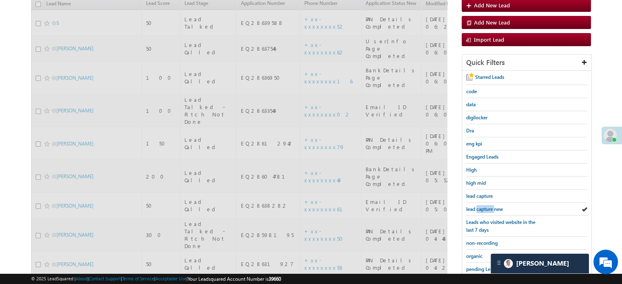
click at [487, 206] on span "lead capture new" at bounding box center [484, 209] width 37 height 6
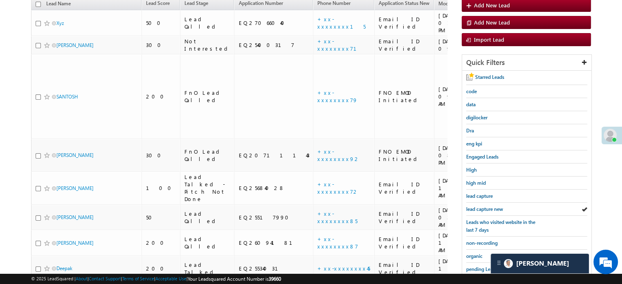
scroll to position [3963, 0]
click at [481, 206] on span "lead capture new" at bounding box center [484, 209] width 37 height 6
click at [474, 206] on span "lead capture new" at bounding box center [484, 209] width 37 height 6
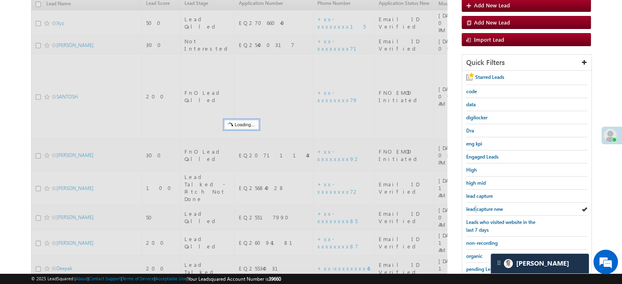
click at [474, 206] on span "lead capture new" at bounding box center [484, 209] width 37 height 6
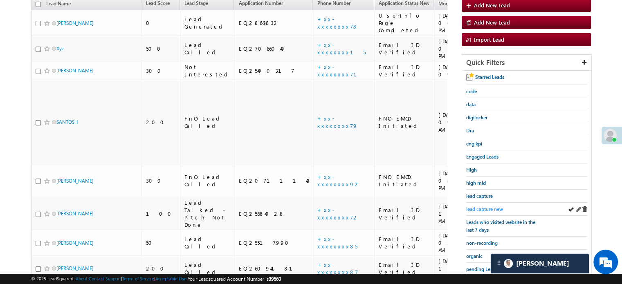
click at [479, 206] on span "lead capture new" at bounding box center [484, 209] width 37 height 6
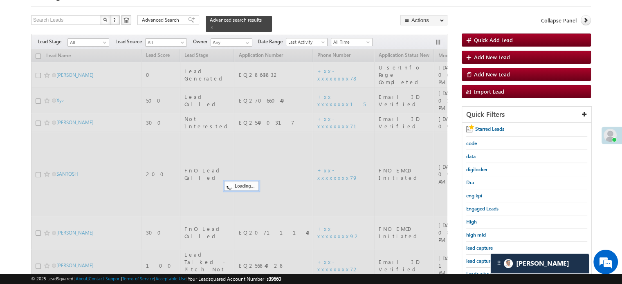
scroll to position [0, 0]
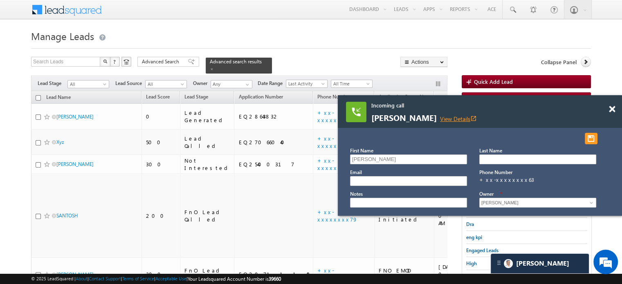
click at [454, 118] on link "View Details open_in_new" at bounding box center [458, 119] width 37 height 8
click at [610, 107] on span at bounding box center [611, 109] width 6 height 7
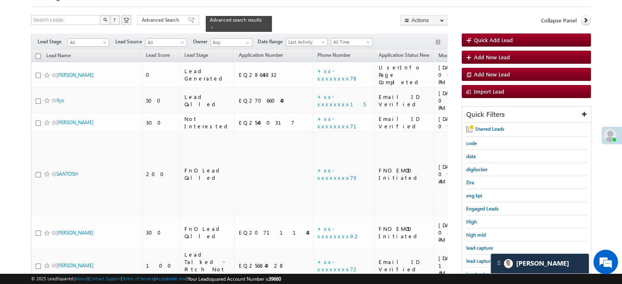
scroll to position [82, 0]
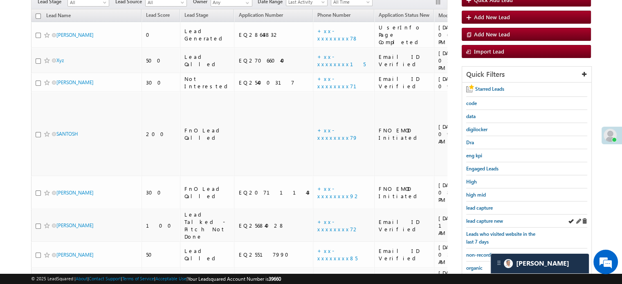
click at [488, 215] on div "lead capture new" at bounding box center [526, 221] width 121 height 13
click at [489, 219] on span "lead capture new" at bounding box center [484, 221] width 37 height 6
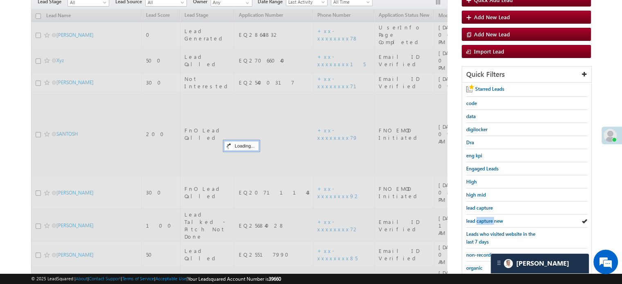
click at [489, 219] on span "lead capture new" at bounding box center [484, 221] width 37 height 6
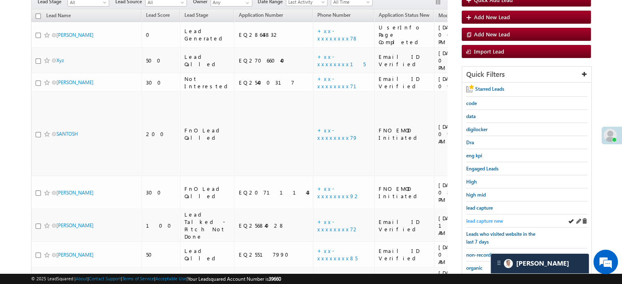
click at [472, 218] on span "lead capture new" at bounding box center [484, 221] width 37 height 6
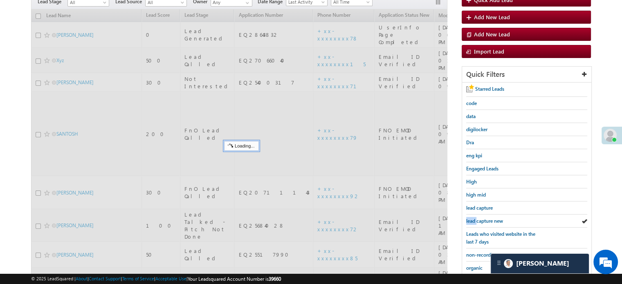
click at [472, 218] on span "lead capture new" at bounding box center [484, 221] width 37 height 6
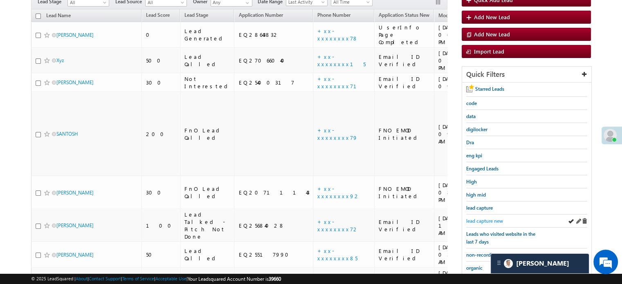
click at [485, 220] on span "lead capture new" at bounding box center [484, 221] width 37 height 6
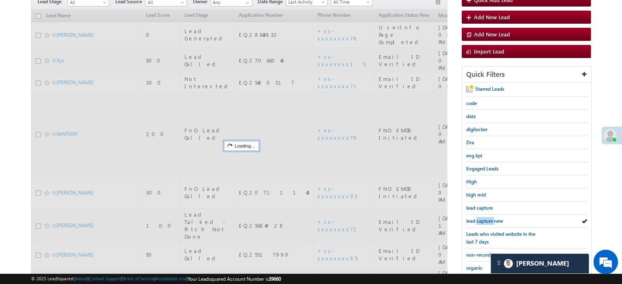
click at [485, 220] on span "lead capture new" at bounding box center [484, 221] width 37 height 6
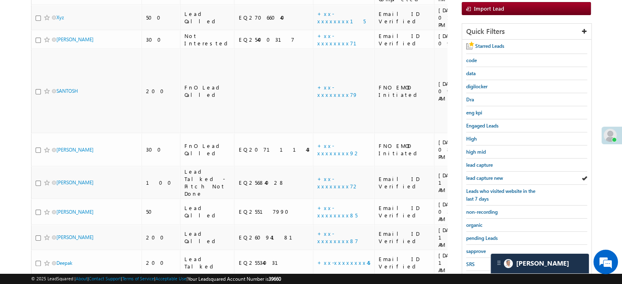
scroll to position [175, 0]
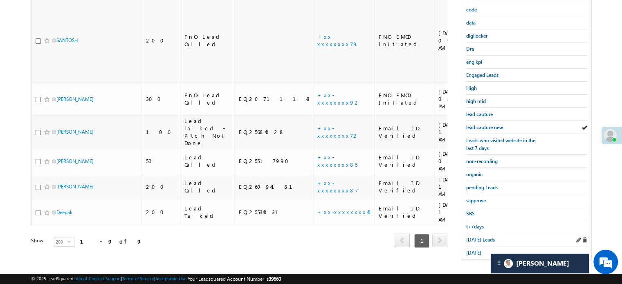
click at [483, 233] on div "Today's Leads" at bounding box center [526, 239] width 121 height 13
click at [482, 237] on span "Today's Leads" at bounding box center [480, 240] width 29 height 6
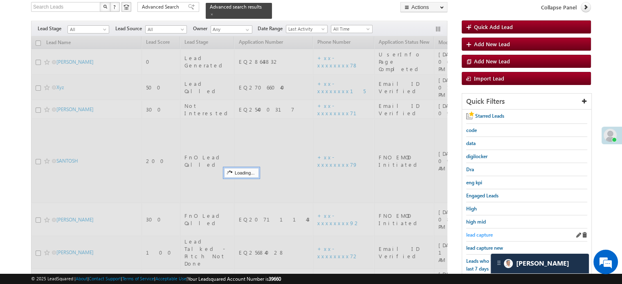
scroll to position [53, 0]
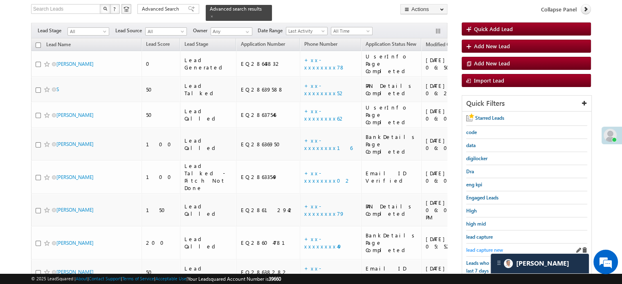
click at [484, 247] on span "lead capture new" at bounding box center [484, 250] width 37 height 6
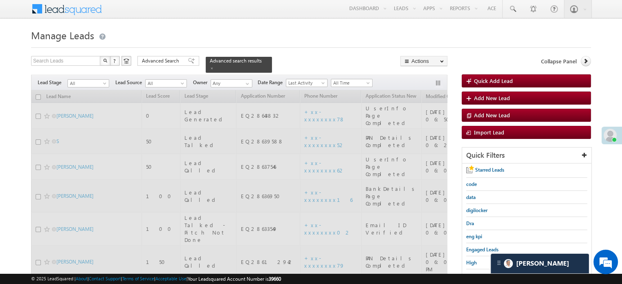
scroll to position [0, 0]
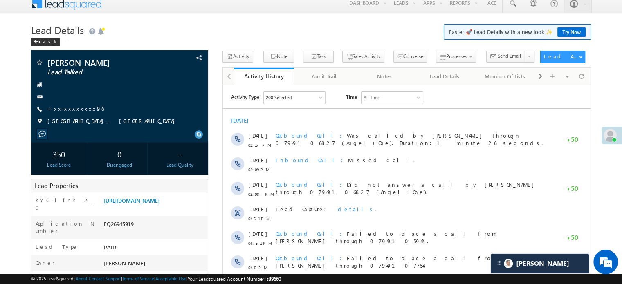
scroll to position [6, 0]
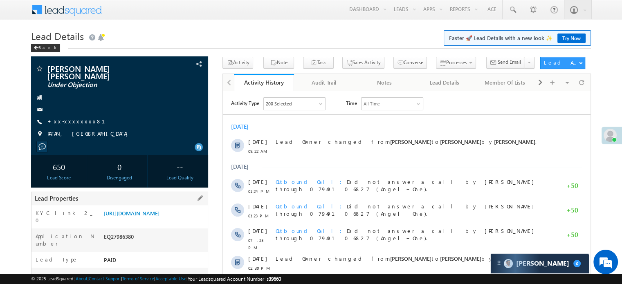
drag, startPoint x: 102, startPoint y: 212, endPoint x: 201, endPoint y: 225, distance: 99.7
click at [201, 221] on div "https://angelbroking1-pk3em7sa.customui-test.leadsquared.com?leadId=f58e8c38-9f…" at bounding box center [155, 214] width 106 height 11
copy link "https://angelbroking1-pk3em7sa.customui-test.leadsquared.com?leadId=f58e8c38-9f…"
click at [217, 33] on h1 "Lead Details Faster 🚀 Lead Details with a new look ✨ Try Now" at bounding box center [310, 35] width 559 height 16
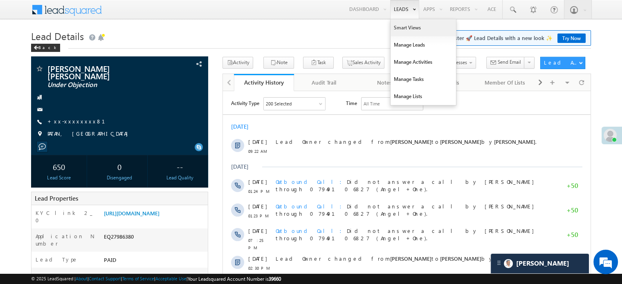
click at [405, 27] on link "Smart Views" at bounding box center [422, 27] width 65 height 17
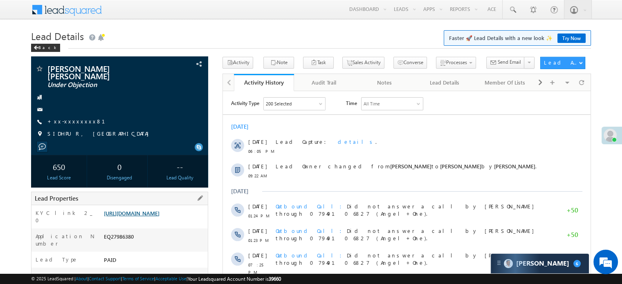
click at [136, 217] on link "[URL][DOMAIN_NAME]" at bounding box center [132, 213] width 56 height 7
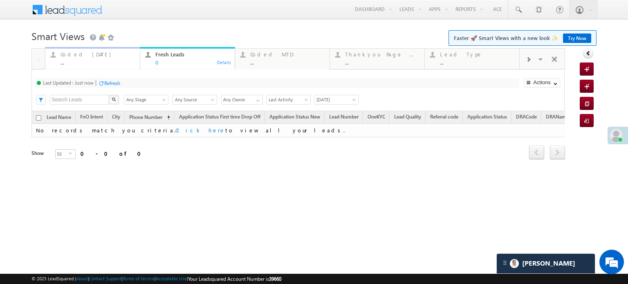
click at [99, 53] on div "Coded Today" at bounding box center [97, 54] width 74 height 7
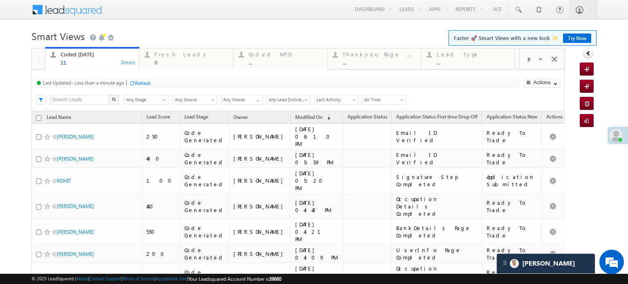
click at [118, 81] on div "Last Updated : Less than a minute ago" at bounding box center [83, 83] width 81 height 6
click at [140, 78] on div "Last Updated : Less than a minute ago Refresh Refreshing..." at bounding box center [277, 83] width 484 height 10
click at [143, 78] on div "Last Updated : Less than a minute ago Refresh Refreshing..." at bounding box center [277, 83] width 484 height 10
click at [143, 80] on div "Refresh" at bounding box center [143, 83] width 16 height 6
click at [141, 83] on div "Refresh" at bounding box center [143, 83] width 16 height 6
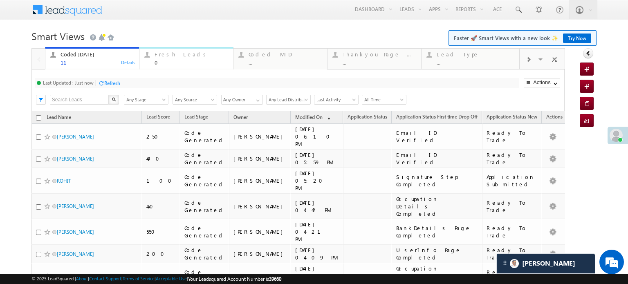
click at [160, 55] on div "Fresh Leads" at bounding box center [191, 54] width 74 height 7
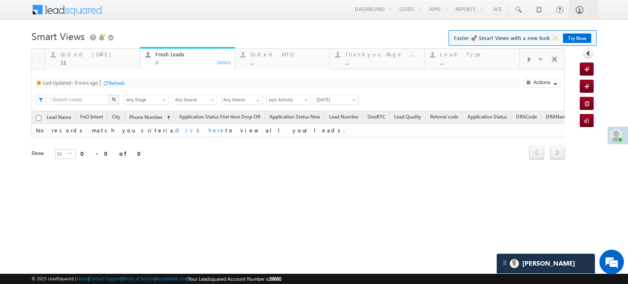
click at [119, 82] on div "Refresh" at bounding box center [117, 83] width 16 height 6
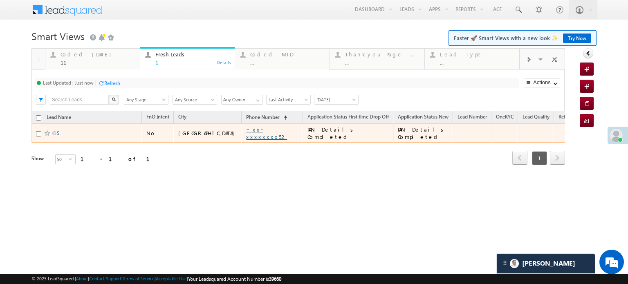
click at [246, 132] on link "+xx-xxxxxxxx52" at bounding box center [266, 133] width 41 height 14
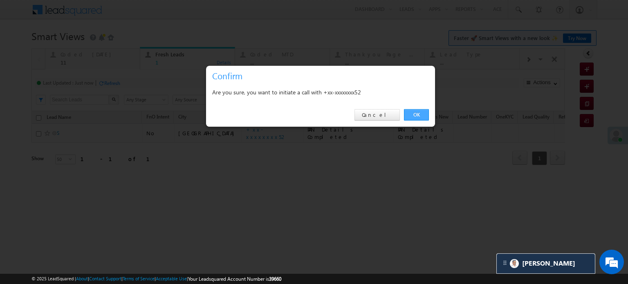
click at [426, 113] on link "OK" at bounding box center [416, 114] width 25 height 11
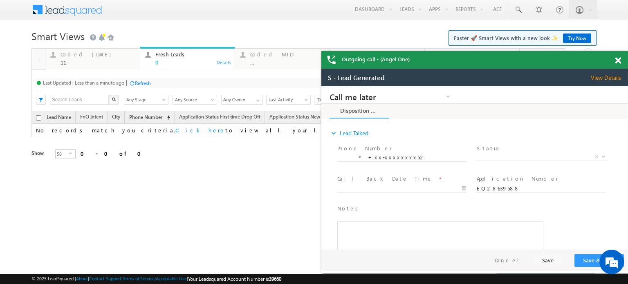
click at [616, 57] on span at bounding box center [618, 60] width 6 height 7
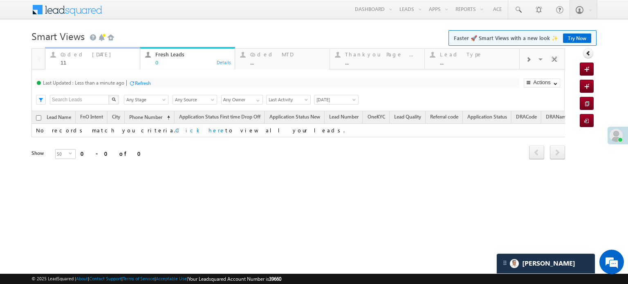
click at [78, 60] on div "11" at bounding box center [97, 62] width 74 height 6
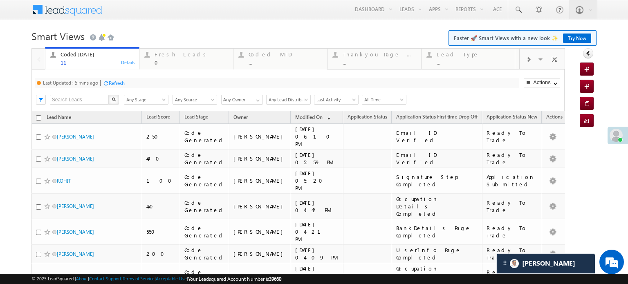
click at [123, 81] on div "Refresh" at bounding box center [117, 83] width 16 height 6
click at [136, 83] on div "Refresh" at bounding box center [143, 83] width 16 height 6
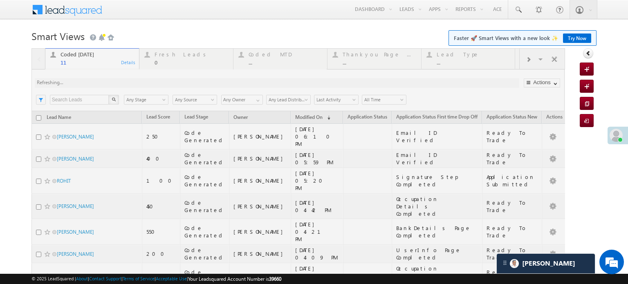
click at [136, 84] on div at bounding box center [297, 238] width 533 height 381
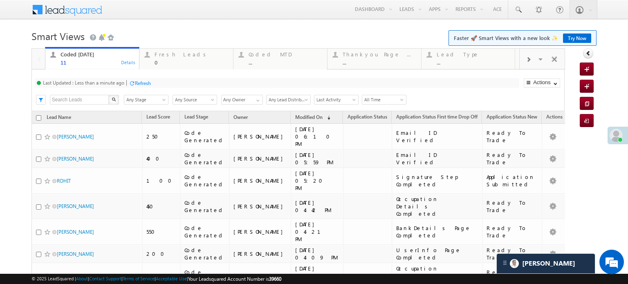
click at [145, 85] on div "Refresh" at bounding box center [143, 83] width 16 height 6
click at [119, 83] on div "Refresh" at bounding box center [112, 83] width 16 height 6
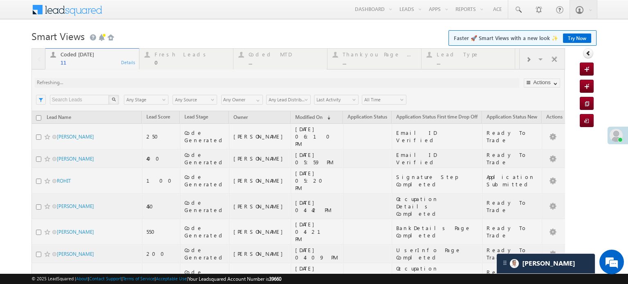
scroll to position [3963, 0]
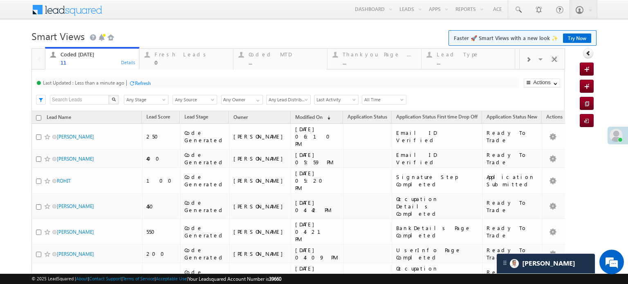
click at [151, 84] on div "Refresh" at bounding box center [143, 83] width 16 height 6
click at [145, 85] on div "Refresh" at bounding box center [143, 83] width 16 height 6
click at [116, 82] on div "Last Updated : Just now Refresh Refreshing..." at bounding box center [277, 83] width 484 height 10
click at [111, 85] on div "Refresh" at bounding box center [112, 83] width 16 height 6
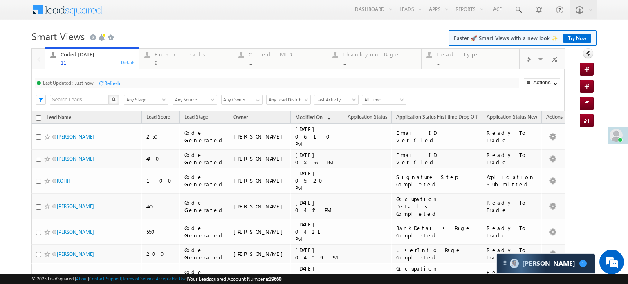
click at [111, 85] on div "Refresh" at bounding box center [112, 83] width 16 height 6
click at [136, 83] on div "Refresh" at bounding box center [143, 83] width 16 height 6
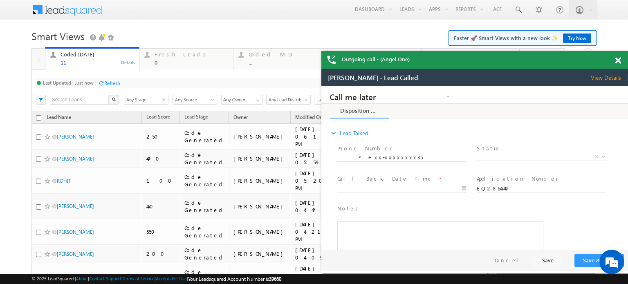
scroll to position [0, 0]
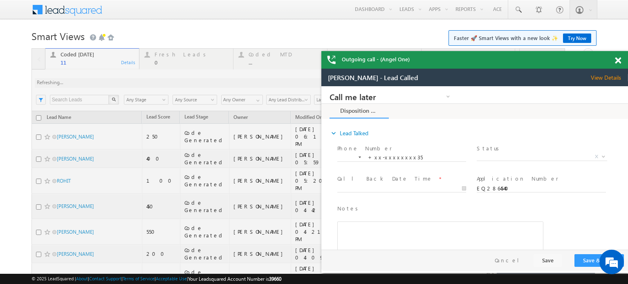
click at [618, 58] on span at bounding box center [618, 60] width 6 height 7
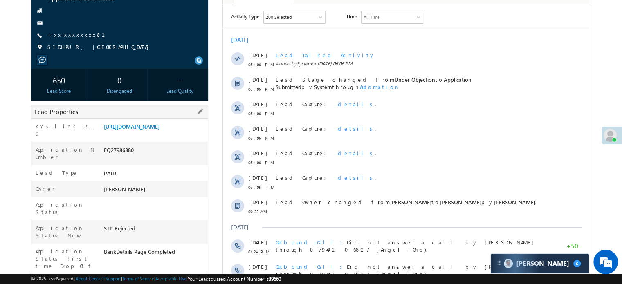
scroll to position [82, 0]
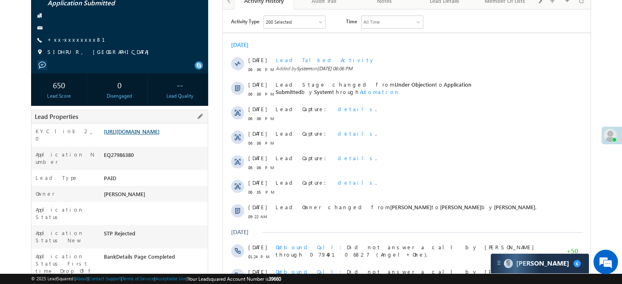
click at [133, 135] on link "[URL][DOMAIN_NAME]" at bounding box center [132, 131] width 56 height 7
